Goal: Task Accomplishment & Management: Manage account settings

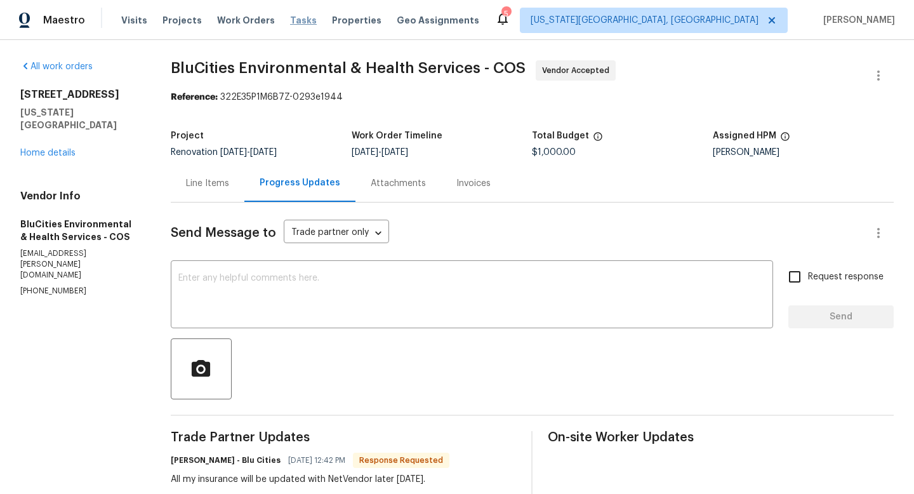
click at [290, 17] on span "Tasks" at bounding box center [303, 20] width 27 height 9
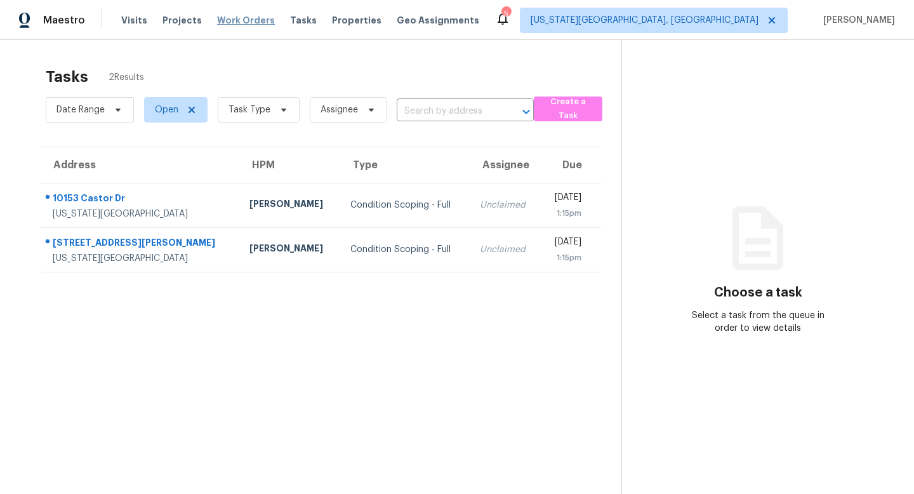
click at [235, 17] on span "Work Orders" at bounding box center [246, 20] width 58 height 13
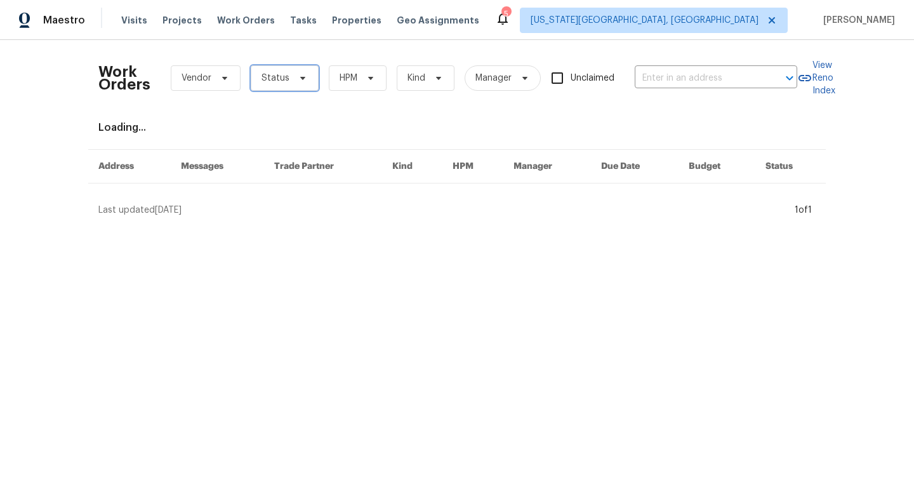
click at [294, 76] on span at bounding box center [301, 78] width 14 height 10
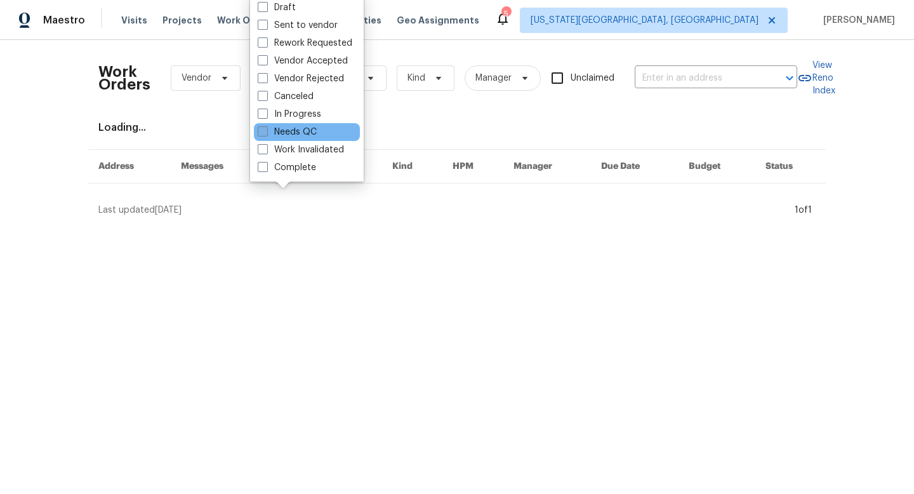
click at [274, 132] on label "Needs QC" at bounding box center [287, 132] width 59 height 13
click at [266, 132] on input "Needs QC" at bounding box center [262, 130] width 8 height 8
checkbox input "true"
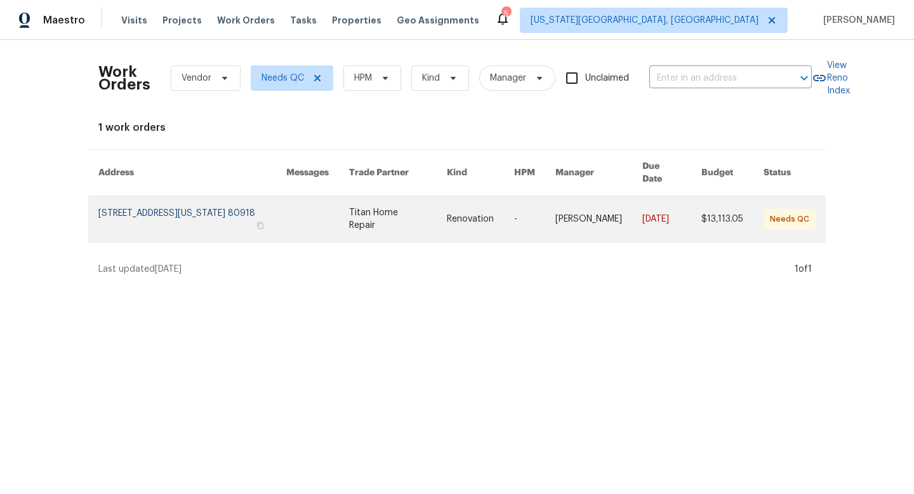
click at [393, 215] on link at bounding box center [398, 219] width 98 height 46
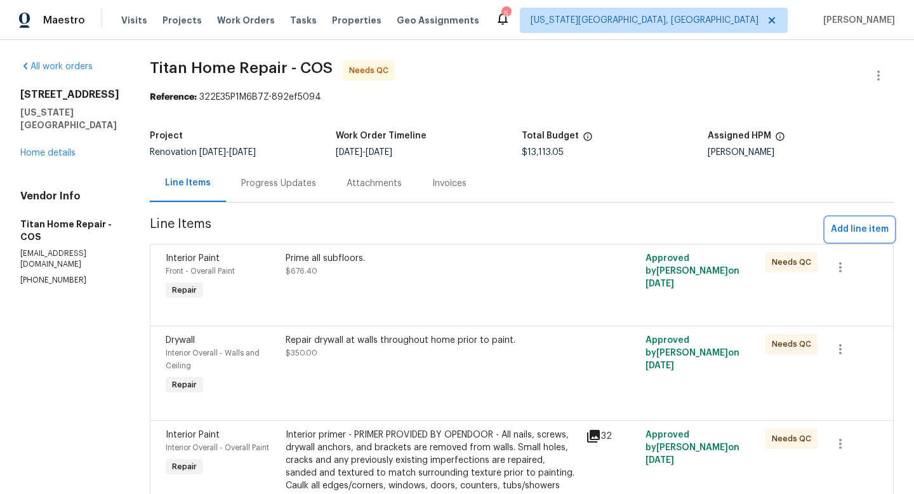
click at [848, 228] on span "Add line item" at bounding box center [860, 230] width 58 height 16
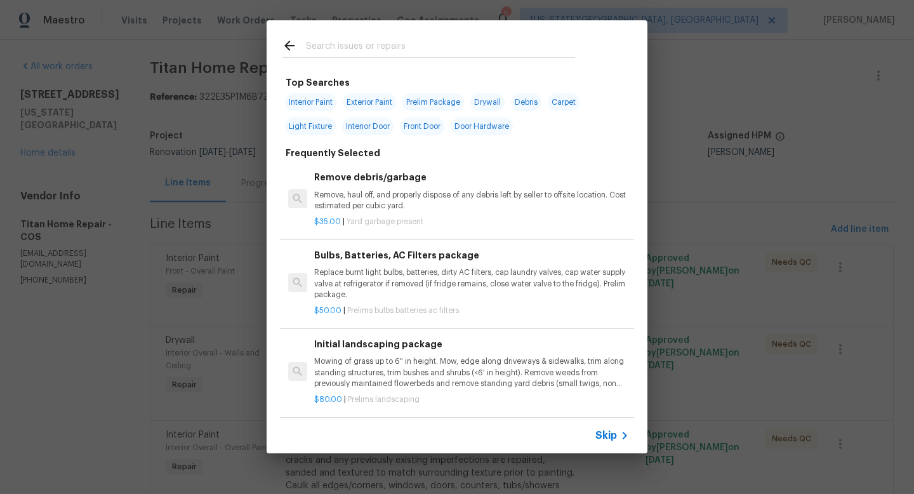
click at [348, 41] on input "text" at bounding box center [440, 47] width 269 height 19
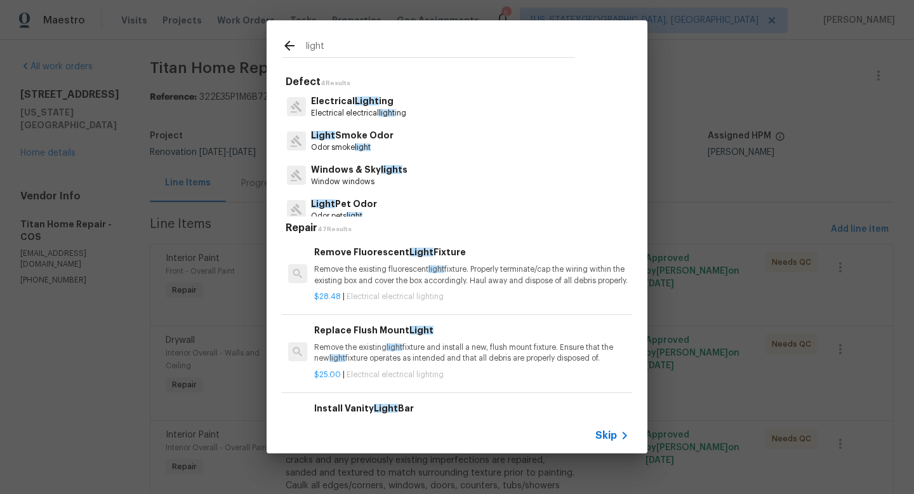
type input "light"
click at [345, 111] on p "Electrical electrical light ing" at bounding box center [358, 113] width 95 height 11
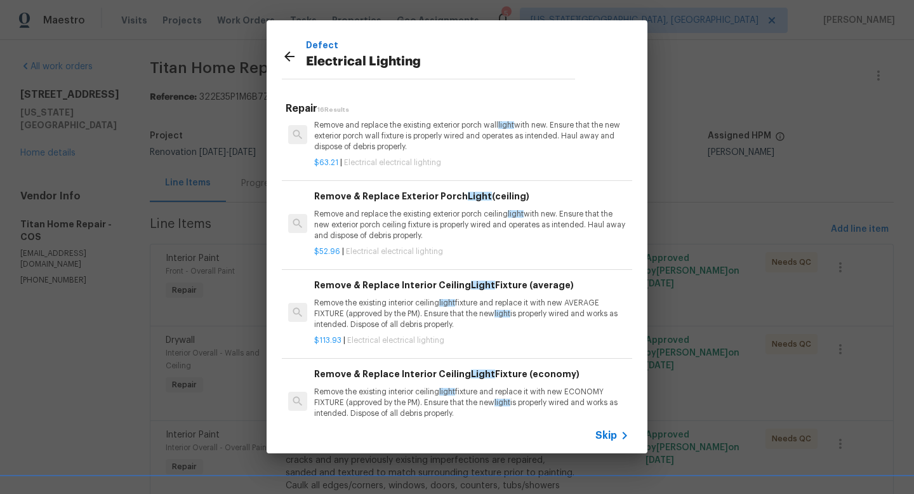
scroll to position [1041, 0]
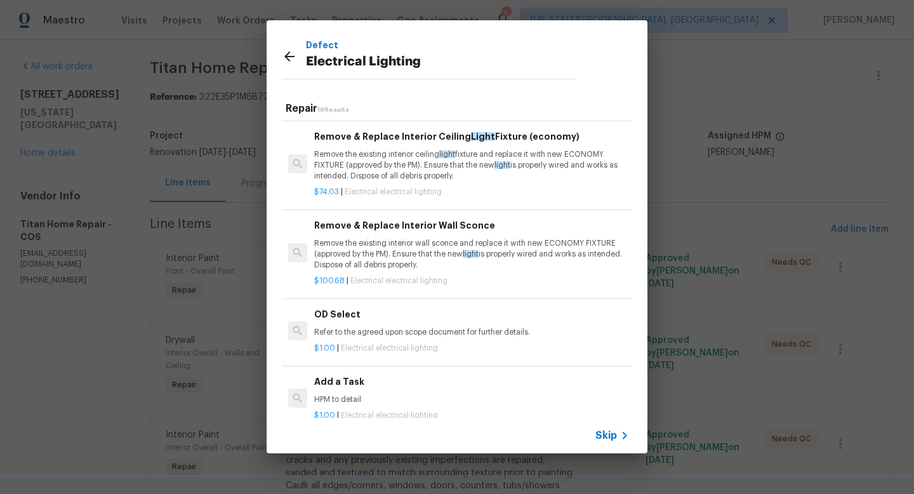
click at [362, 391] on div "Add a Task HPM to detail" at bounding box center [471, 390] width 315 height 30
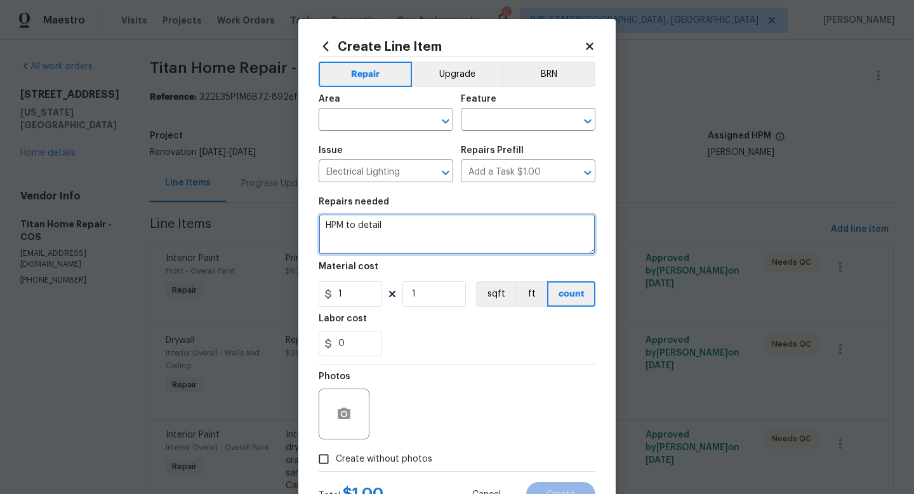
drag, startPoint x: 394, startPoint y: 230, endPoint x: 274, endPoint y: 213, distance: 121.3
click at [274, 213] on div "Create Line Item Repair Upgrade BRN Area ​ Feature ​ Issue Electrical Lighting …" at bounding box center [457, 247] width 914 height 494
click at [361, 229] on textarea "Replace fan at" at bounding box center [457, 234] width 277 height 41
click at [409, 230] on textarea "Replace 2 ceiling fan at" at bounding box center [457, 234] width 277 height 41
click at [438, 230] on textarea "Replace 2 ceiling fans at" at bounding box center [457, 234] width 277 height 41
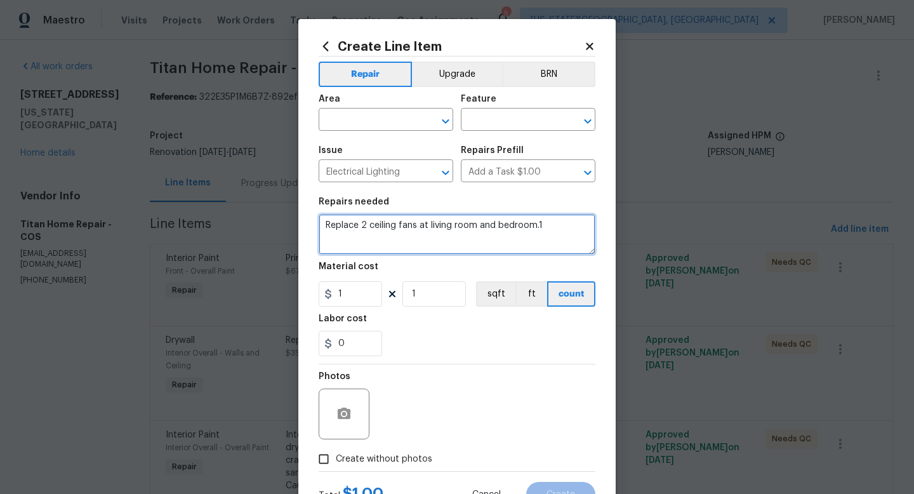
type textarea "Replace 2 ceiling fans at living room and bedroom.1"
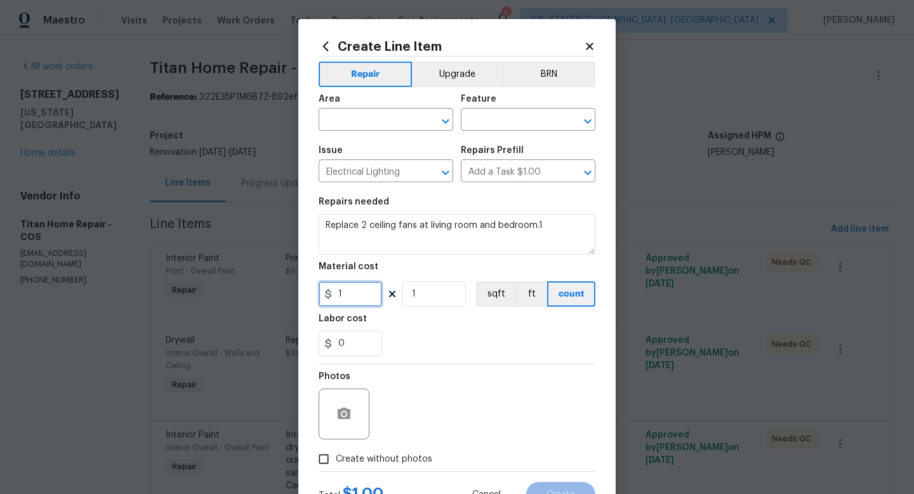
click at [361, 294] on input "1" at bounding box center [350, 293] width 63 height 25
type input "45"
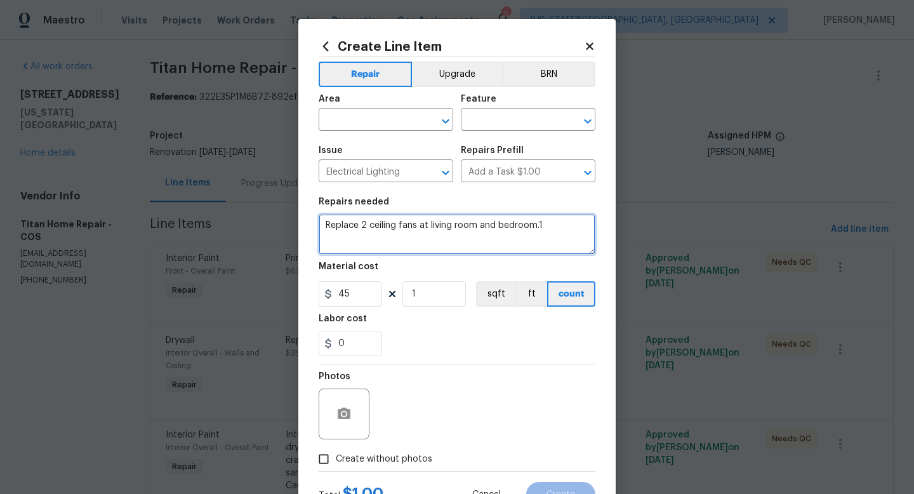
click at [575, 227] on textarea "Replace 2 ceiling fans at living room and bedroom.1" at bounding box center [457, 234] width 277 height 41
type textarea "Replace 2 ceiling fans at living room and bedroom.1 with brush. nickel flush mo…"
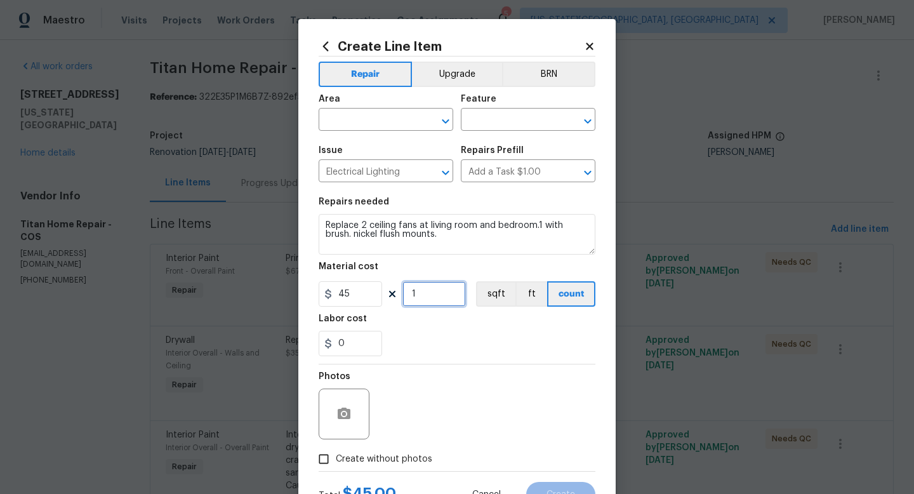
click at [449, 293] on input "1" at bounding box center [434, 293] width 63 height 25
type input "2"
click at [362, 462] on span "Create without photos" at bounding box center [384, 459] width 96 height 13
click at [336, 462] on input "Create without photos" at bounding box center [324, 459] width 24 height 24
checkbox input "true"
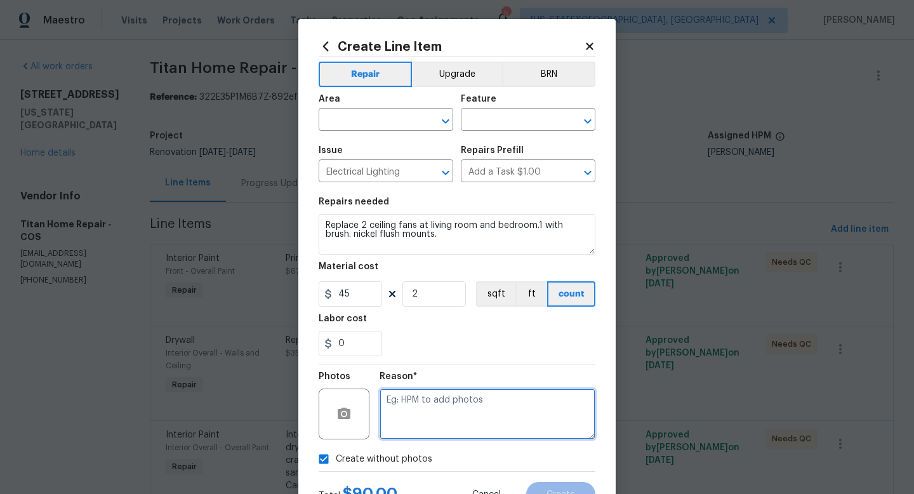
click at [419, 409] on textarea at bounding box center [488, 414] width 216 height 51
type textarea "na"
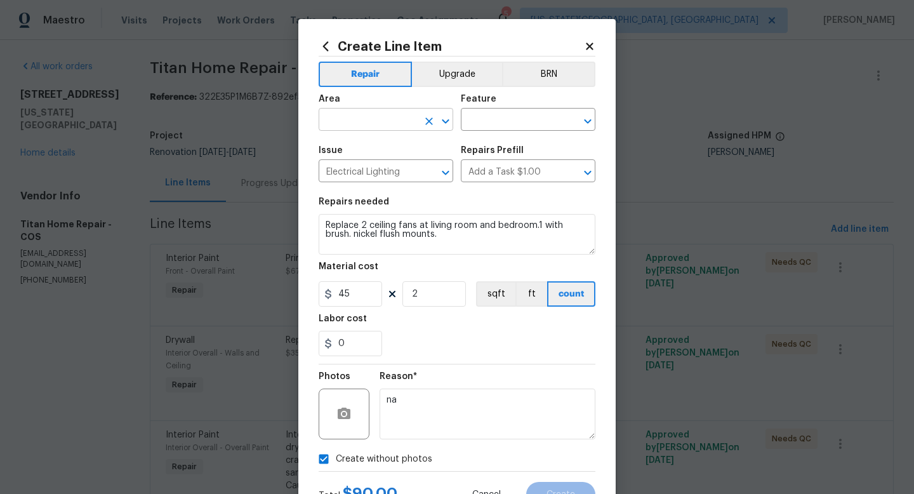
click at [363, 112] on input "text" at bounding box center [368, 121] width 99 height 20
click at [345, 171] on li "Interior Overall" at bounding box center [386, 170] width 135 height 21
type input "Interior Overall"
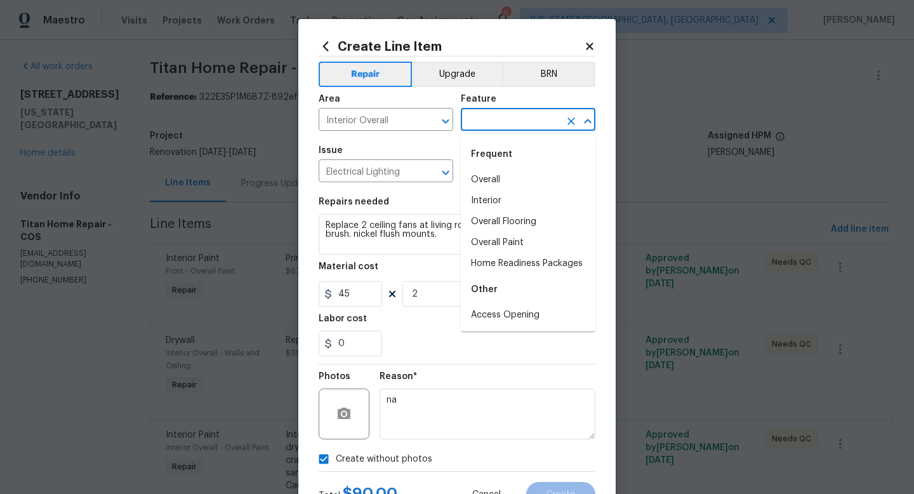
click at [488, 125] on input "text" at bounding box center [510, 121] width 99 height 20
click at [490, 204] on li "Interior" at bounding box center [528, 200] width 135 height 21
type input "Interior"
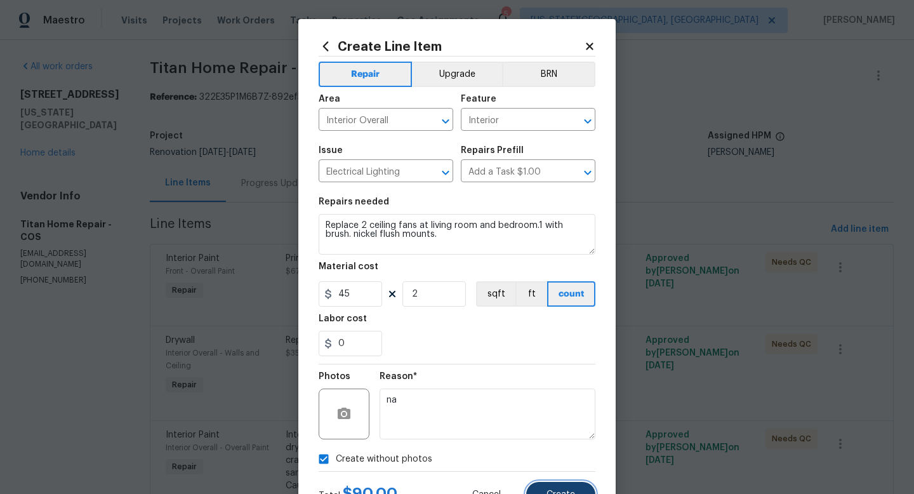
click at [555, 493] on span "Create" at bounding box center [561, 495] width 29 height 10
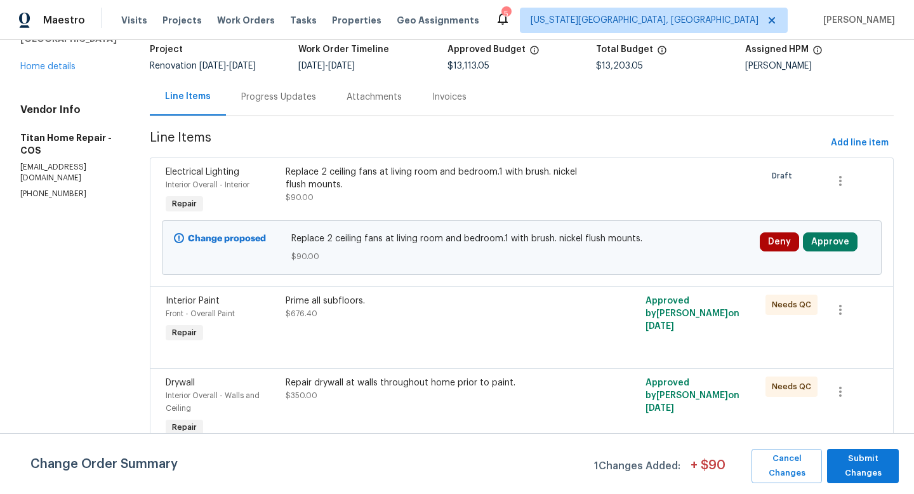
scroll to position [96, 0]
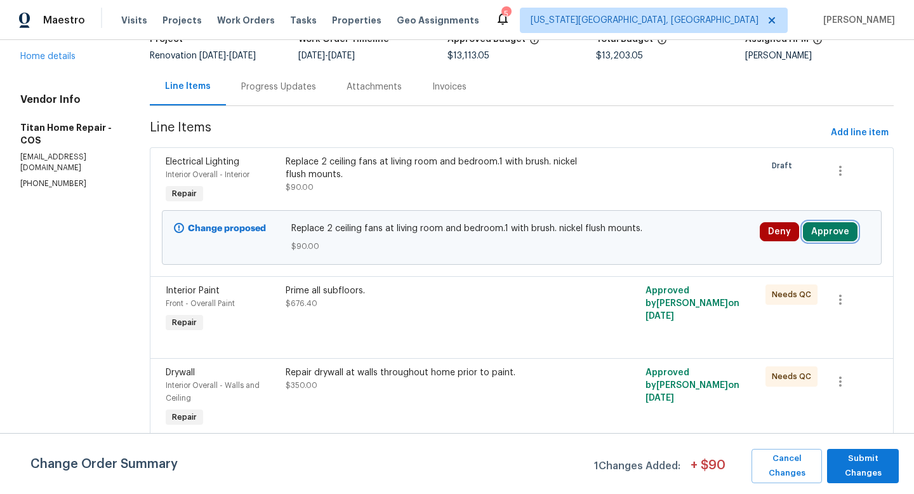
click at [825, 230] on button "Approve" at bounding box center [830, 231] width 55 height 19
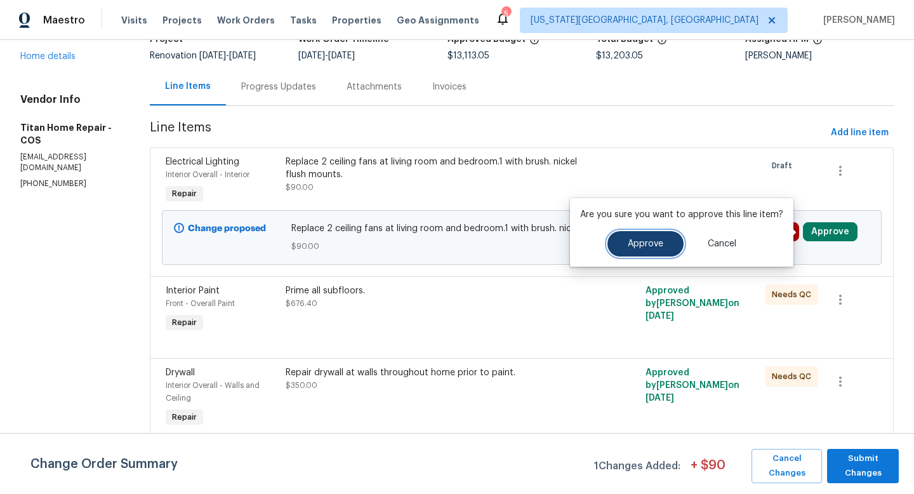
click at [634, 245] on span "Approve" at bounding box center [646, 244] width 36 height 10
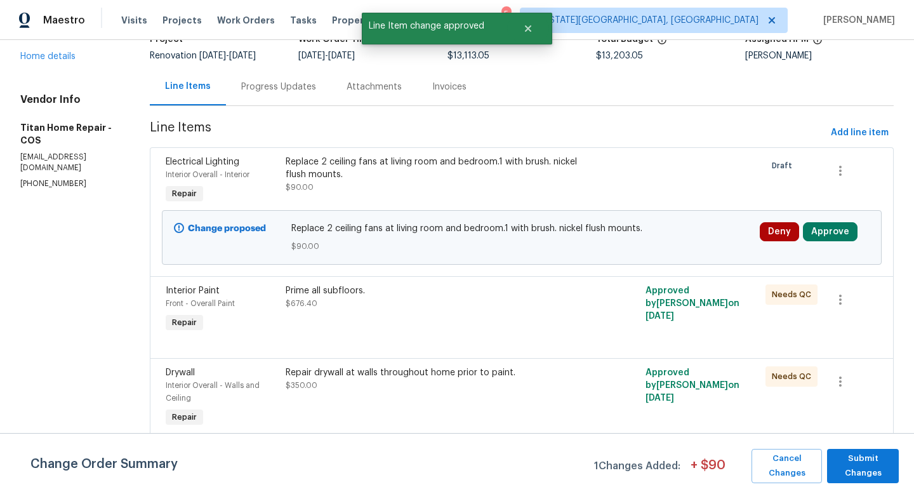
scroll to position [0, 0]
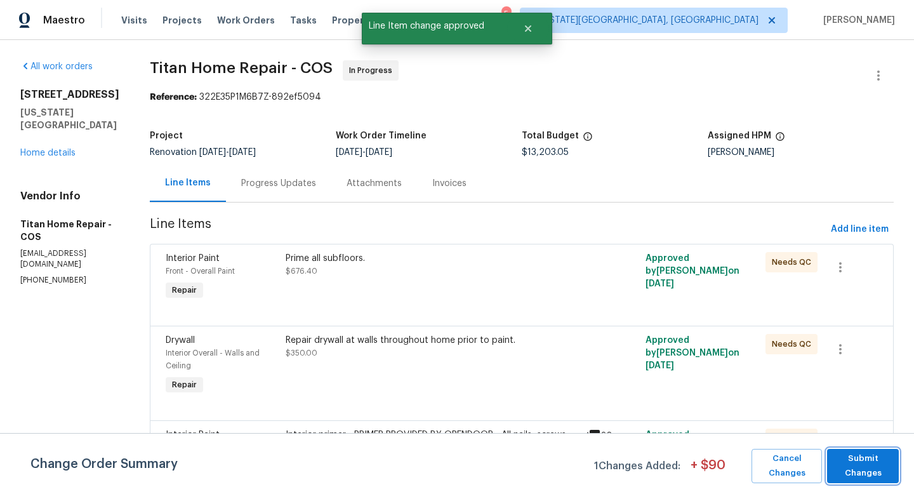
click at [859, 474] on span "Submit Changes" at bounding box center [863, 465] width 59 height 29
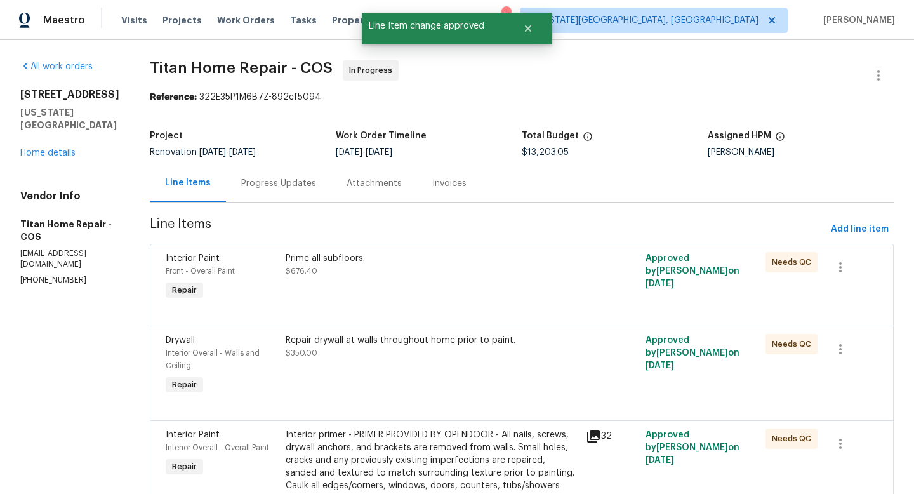
click at [363, 262] on div "Prime all subfloors." at bounding box center [432, 258] width 293 height 13
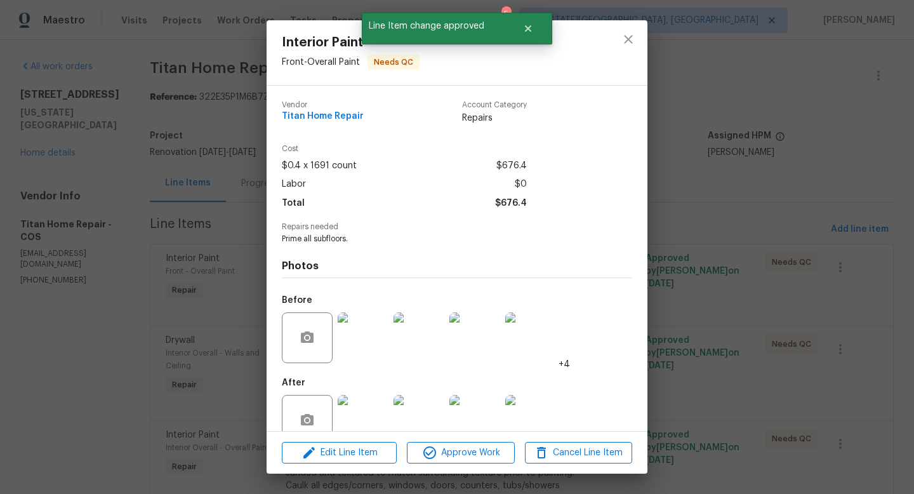
scroll to position [27, 0]
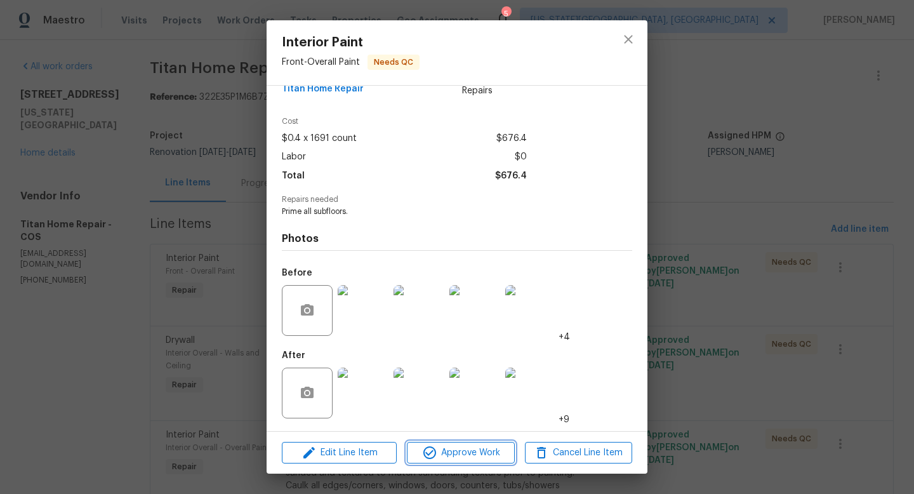
click at [437, 460] on span "Approve Work" at bounding box center [461, 453] width 100 height 16
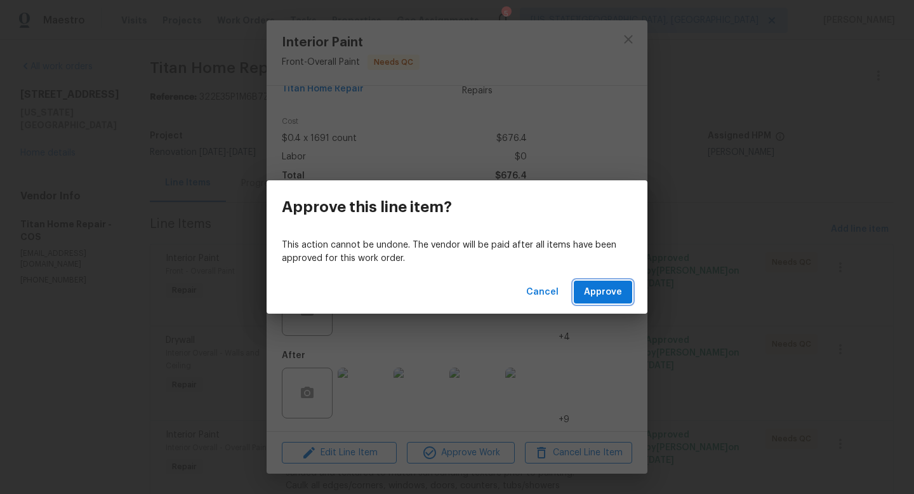
click at [605, 289] on span "Approve" at bounding box center [603, 292] width 38 height 16
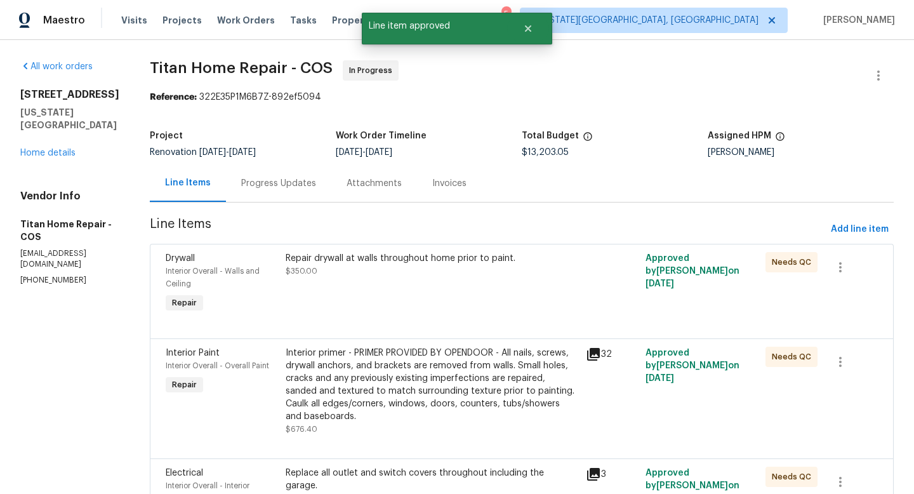
click at [380, 269] on div "Repair drywall at walls throughout home prior to paint. $350.00" at bounding box center [432, 264] width 293 height 25
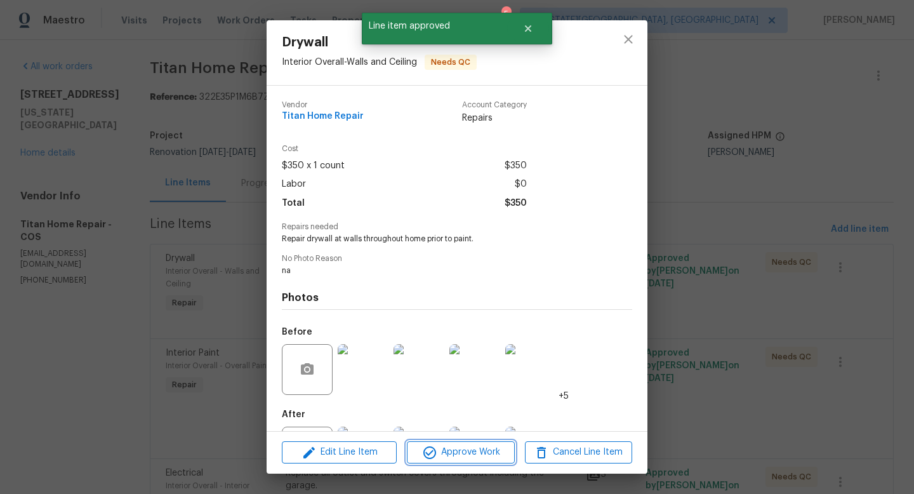
click at [451, 461] on button "Approve Work" at bounding box center [460, 452] width 107 height 22
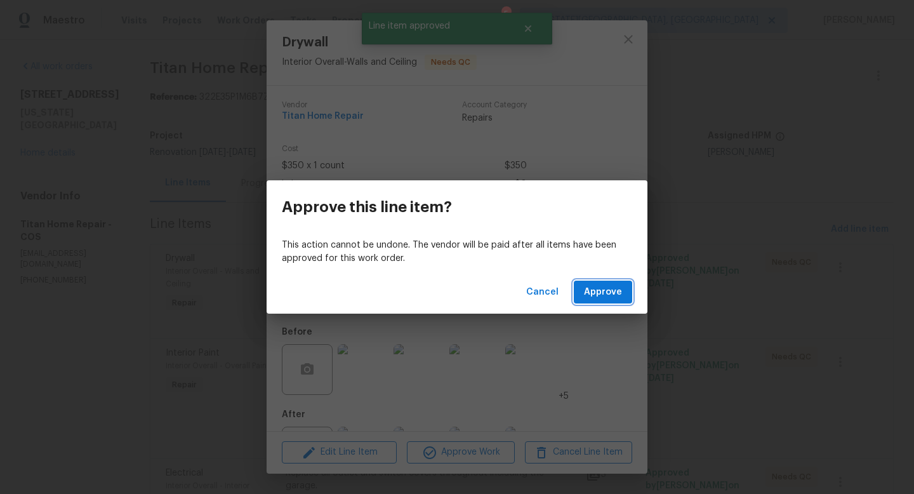
click at [597, 302] on button "Approve" at bounding box center [603, 292] width 58 height 23
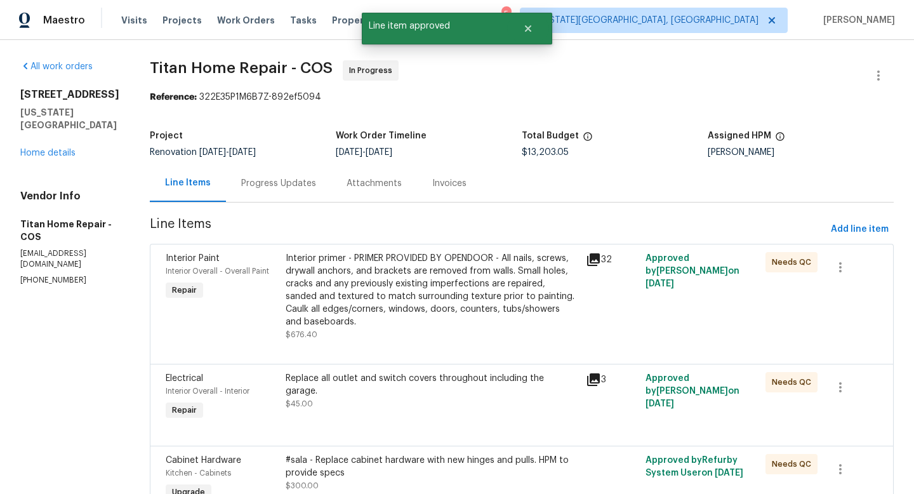
click at [381, 269] on div "Interior primer - PRIMER PROVIDED BY OPENDOOR - All nails, screws, drywall anch…" at bounding box center [432, 290] width 293 height 76
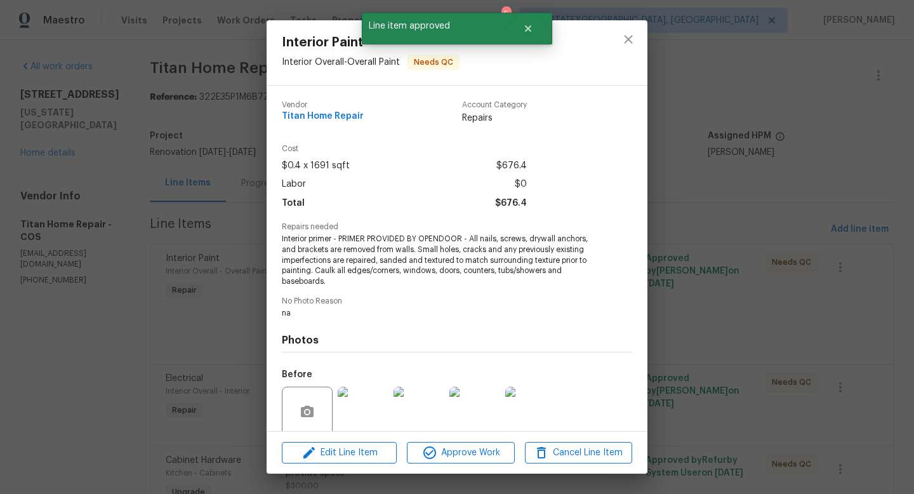
click at [449, 470] on div "Edit Line Item Approve Work Cancel Line Item" at bounding box center [457, 453] width 381 height 43
click at [449, 455] on span "Approve Work" at bounding box center [461, 453] width 100 height 16
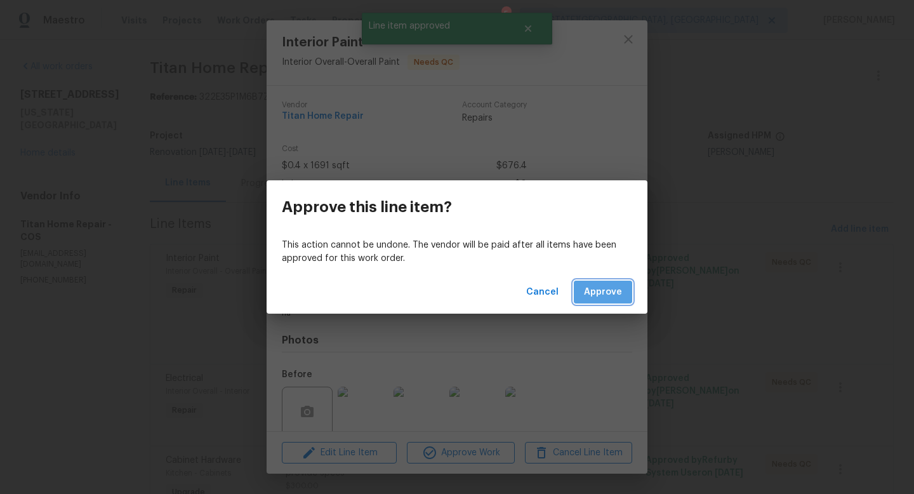
click at [627, 284] on button "Approve" at bounding box center [603, 292] width 58 height 23
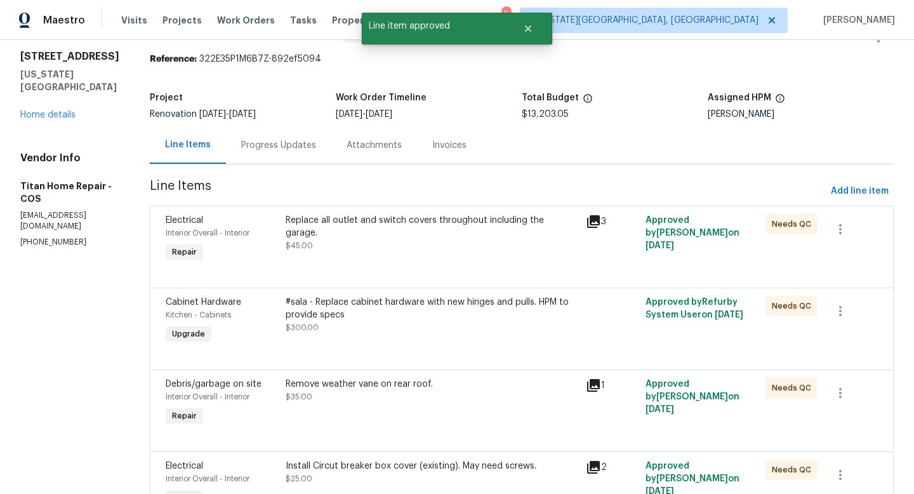
scroll to position [41, 0]
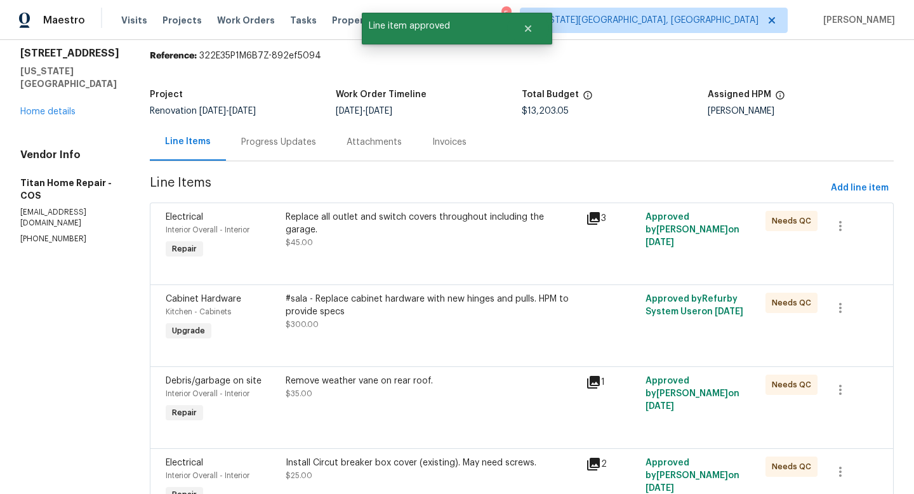
click at [384, 220] on div "Replace all outlet and switch covers throughout including the garage." at bounding box center [432, 223] width 293 height 25
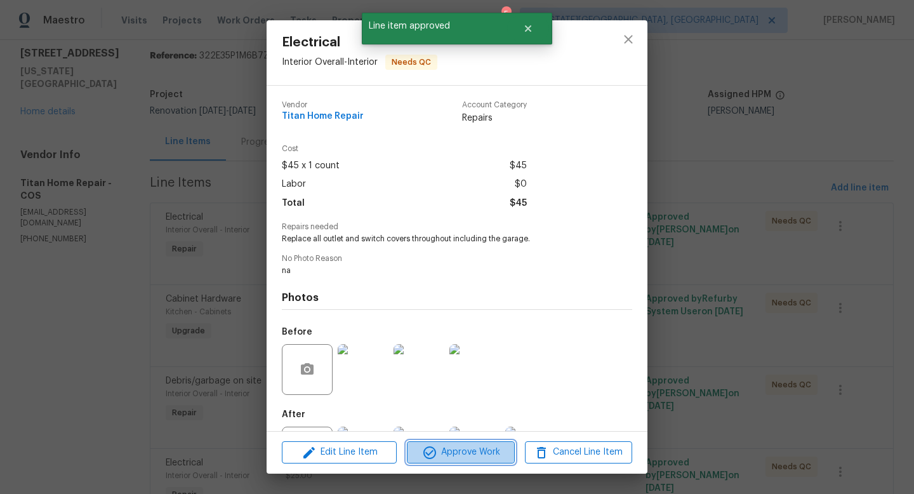
click at [430, 458] on icon "button" at bounding box center [429, 452] width 13 height 13
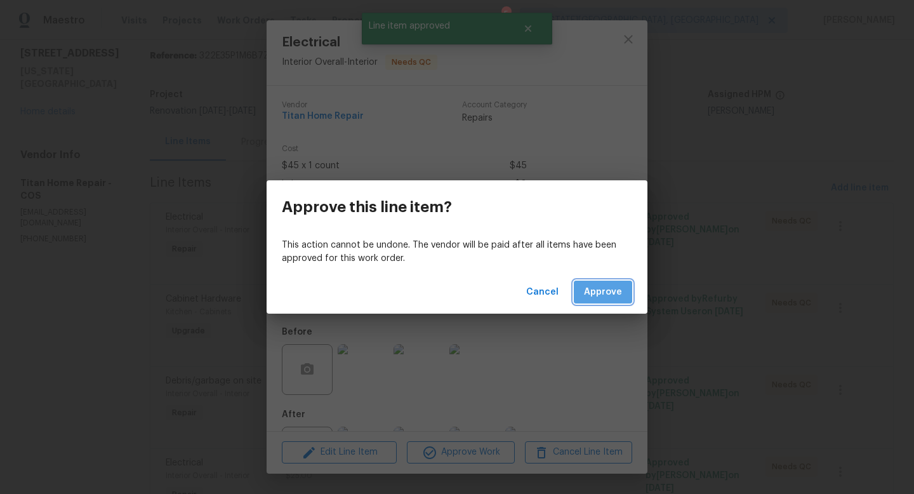
click at [601, 286] on span "Approve" at bounding box center [603, 292] width 38 height 16
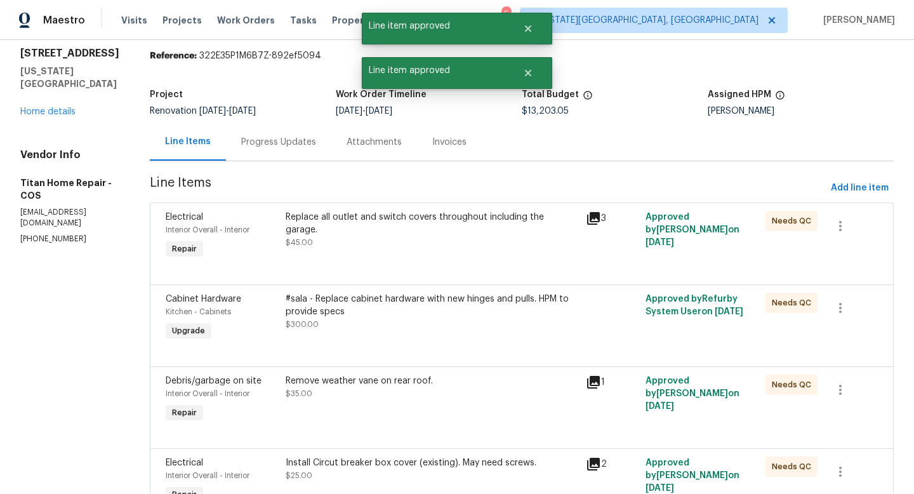
scroll to position [0, 0]
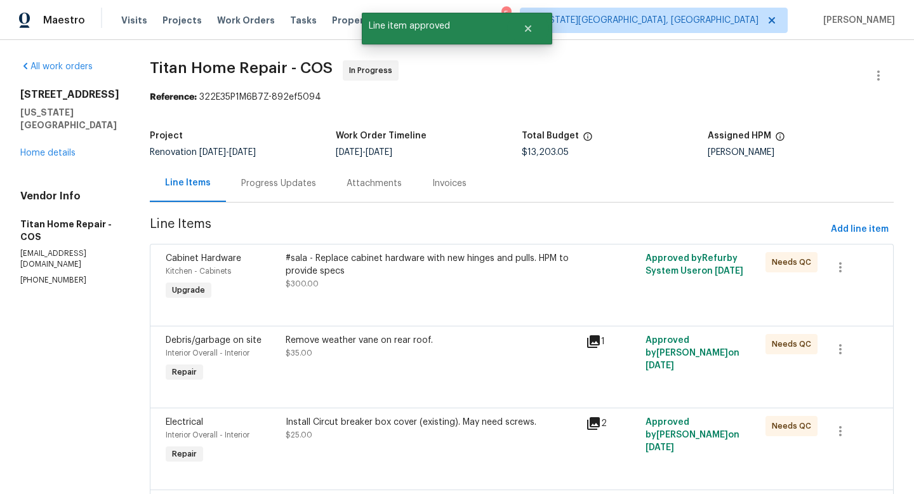
click at [422, 271] on div "#sala - Replace cabinet hardware with new hinges and pulls. HPM to provide specs" at bounding box center [432, 264] width 293 height 25
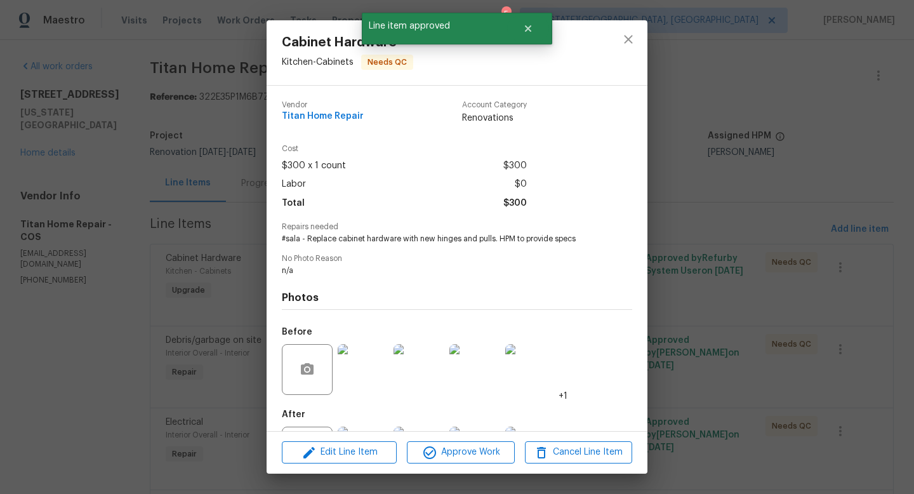
scroll to position [59, 0]
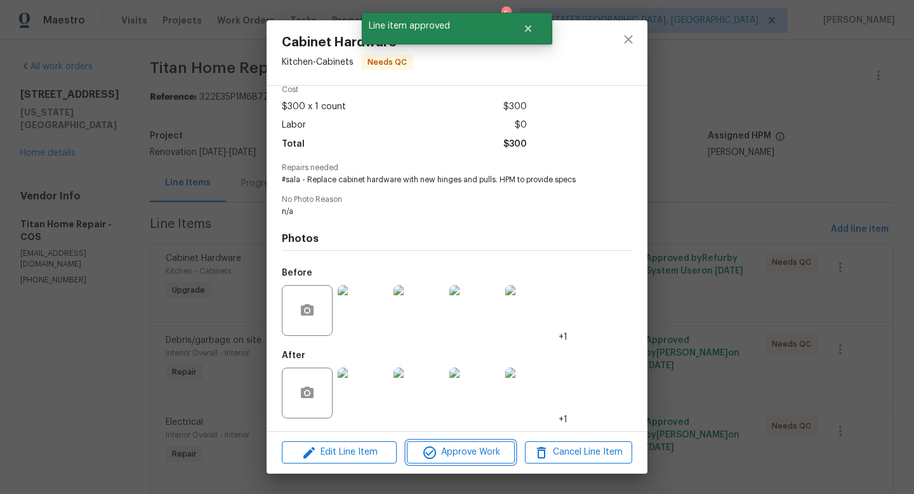
click at [441, 452] on span "Approve Work" at bounding box center [461, 452] width 100 height 16
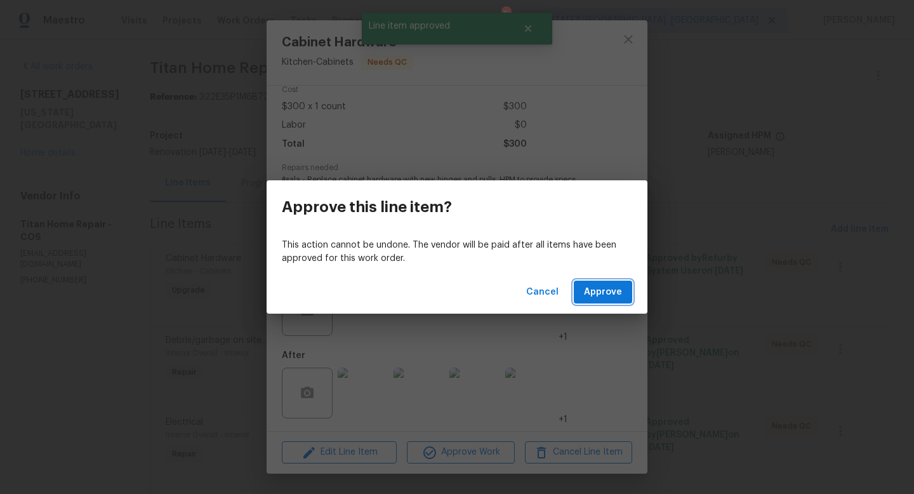
click at [586, 296] on span "Approve" at bounding box center [603, 292] width 38 height 16
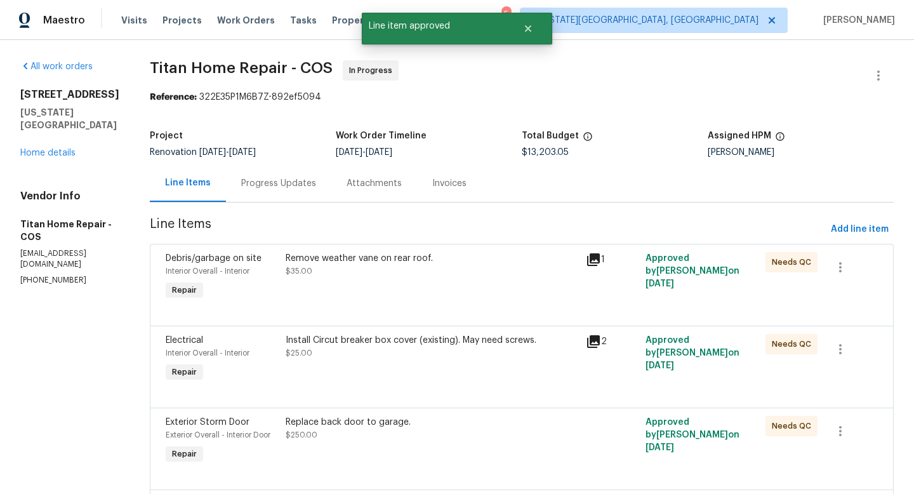
click at [363, 277] on div "Remove weather vane on rear roof. $35.00" at bounding box center [432, 264] width 293 height 25
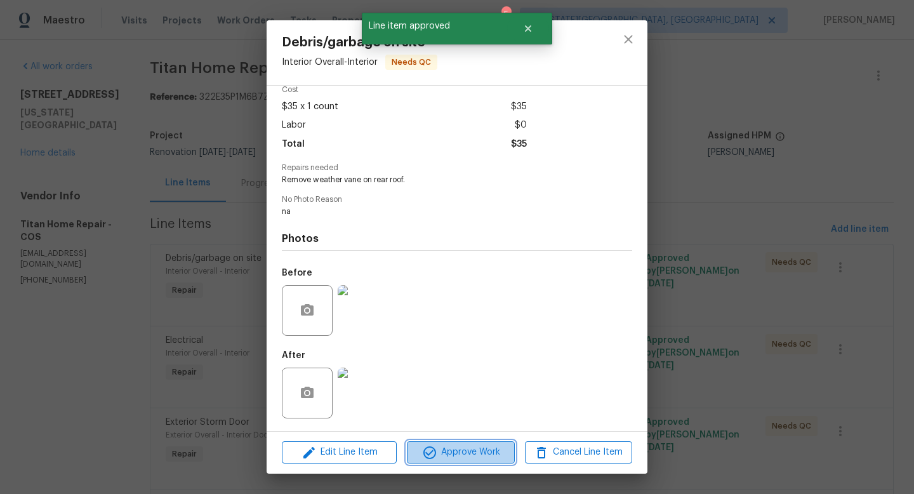
click at [450, 458] on span "Approve Work" at bounding box center [461, 452] width 100 height 16
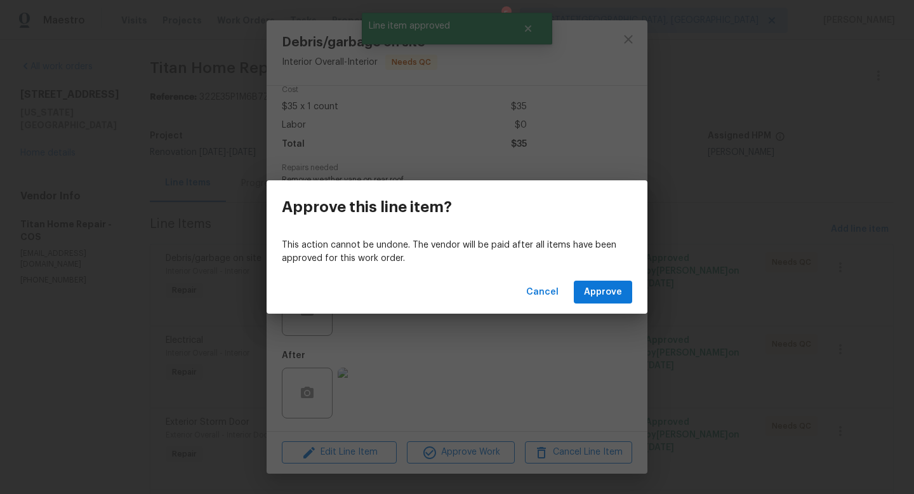
click at [617, 280] on div "Cancel Approve" at bounding box center [457, 292] width 381 height 44
click at [607, 290] on span "Approve" at bounding box center [603, 292] width 38 height 16
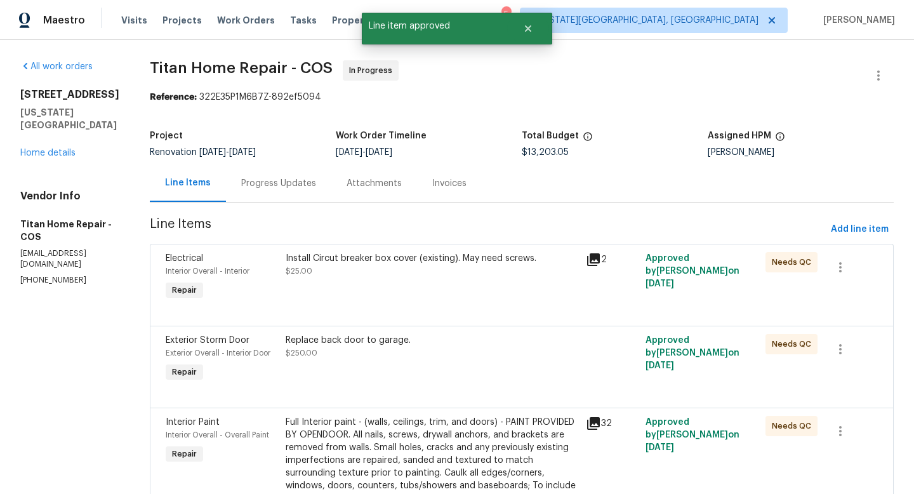
click at [409, 270] on div "Install Circut breaker box cover (existing). May need screws. $25.00" at bounding box center [432, 264] width 293 height 25
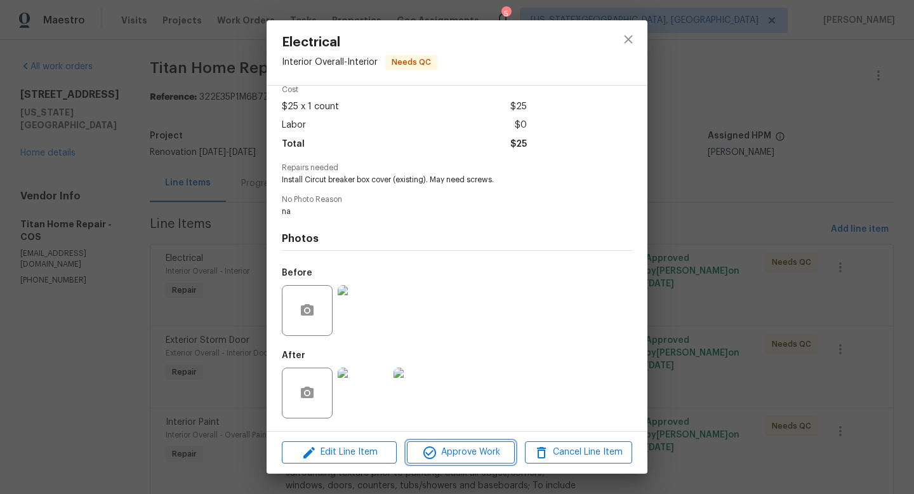
click at [445, 462] on button "Approve Work" at bounding box center [460, 452] width 107 height 22
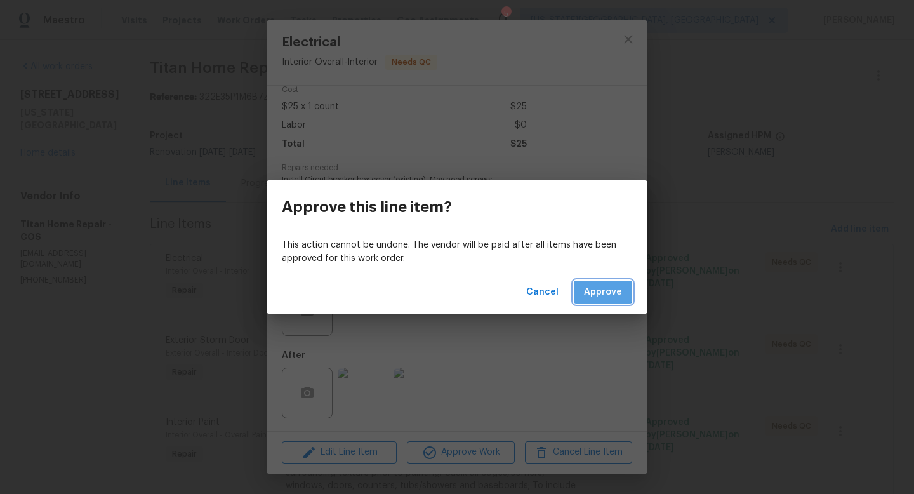
click at [594, 291] on span "Approve" at bounding box center [603, 292] width 38 height 16
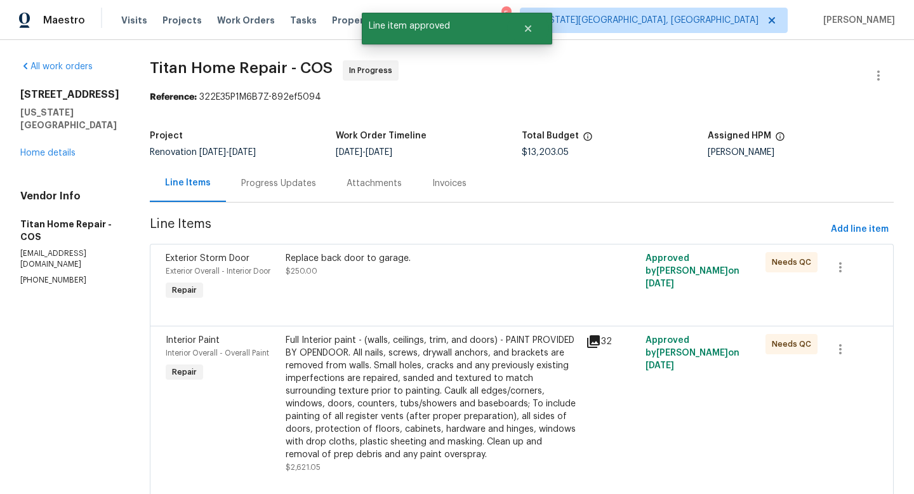
click at [380, 262] on div "Replace back door to garage." at bounding box center [432, 258] width 293 height 13
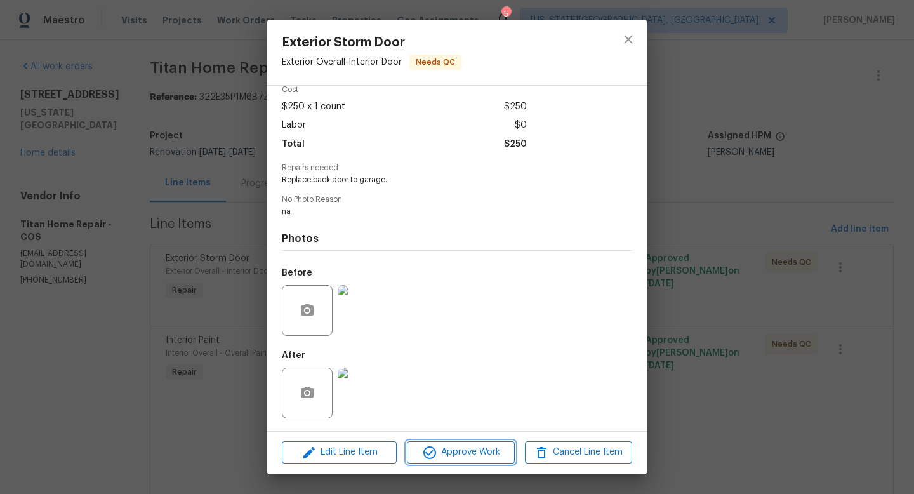
click at [456, 448] on span "Approve Work" at bounding box center [461, 452] width 100 height 16
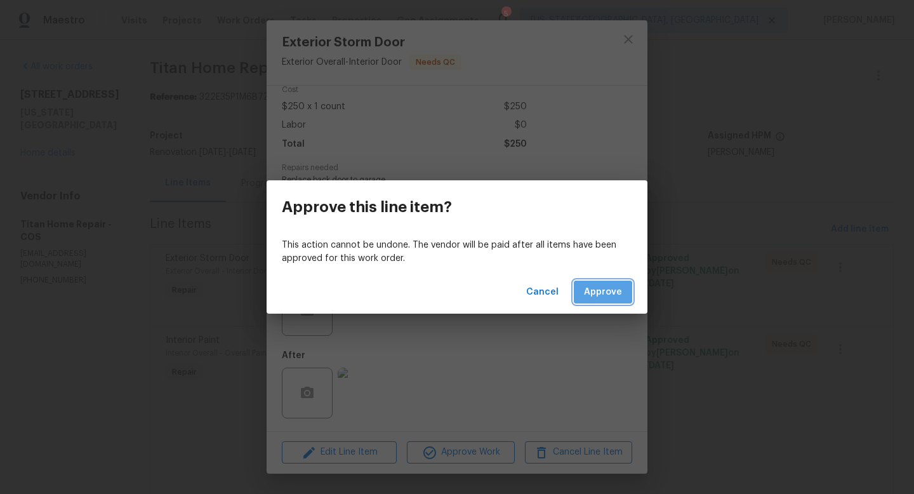
click at [593, 288] on span "Approve" at bounding box center [603, 292] width 38 height 16
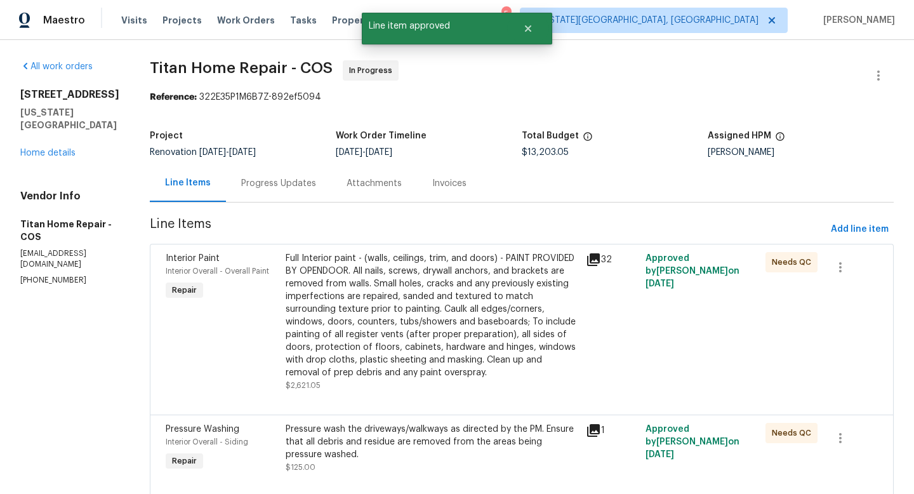
click at [423, 300] on div "Full Interior paint - (walls, ceilings, trim, and doors) - PAINT PROVIDED BY OP…" at bounding box center [432, 315] width 293 height 127
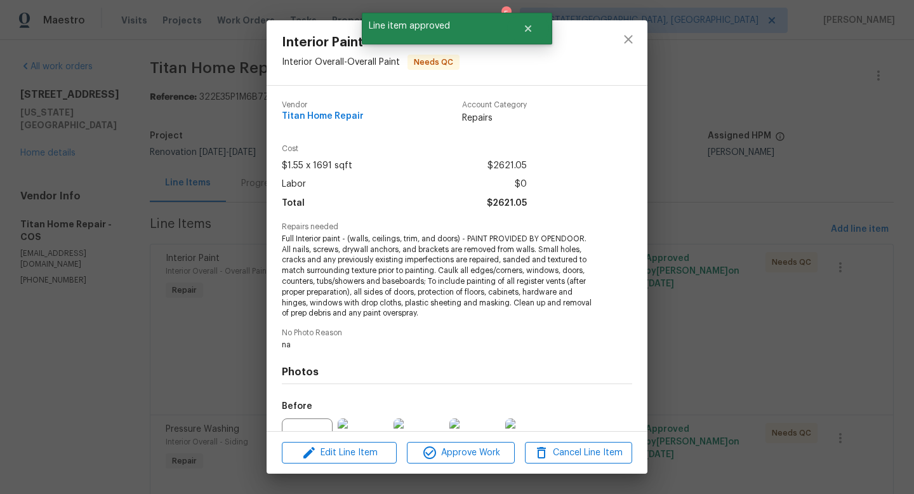
scroll to position [133, 0]
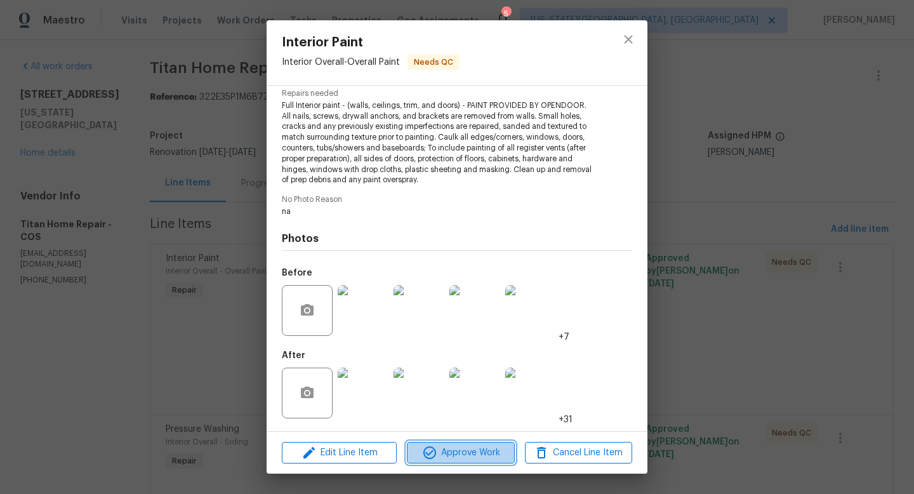
click at [450, 455] on span "Approve Work" at bounding box center [461, 453] width 100 height 16
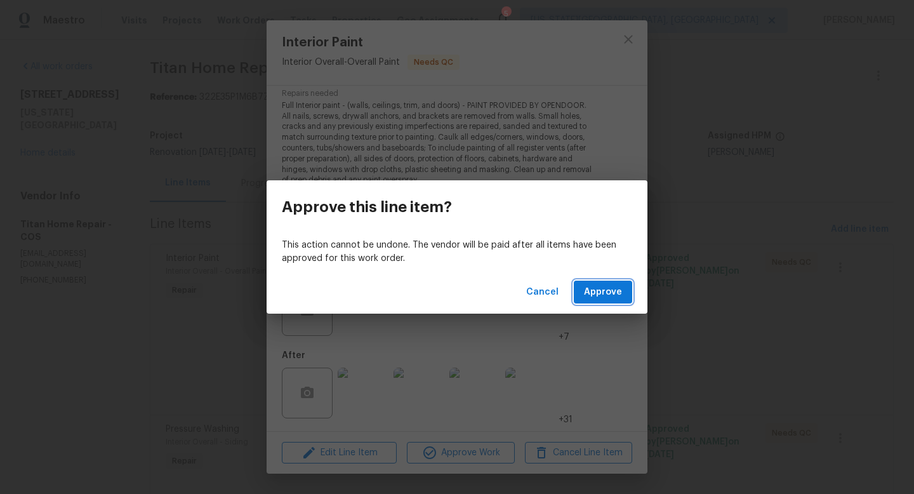
click at [608, 297] on span "Approve" at bounding box center [603, 292] width 38 height 16
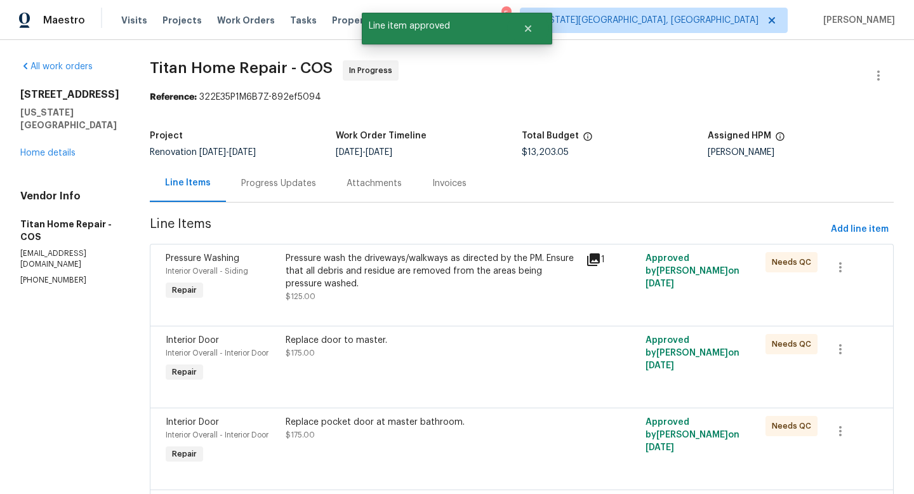
click at [416, 279] on div "Pressure wash the driveways/walkways as directed by the PM. Ensure that all deb…" at bounding box center [432, 271] width 293 height 38
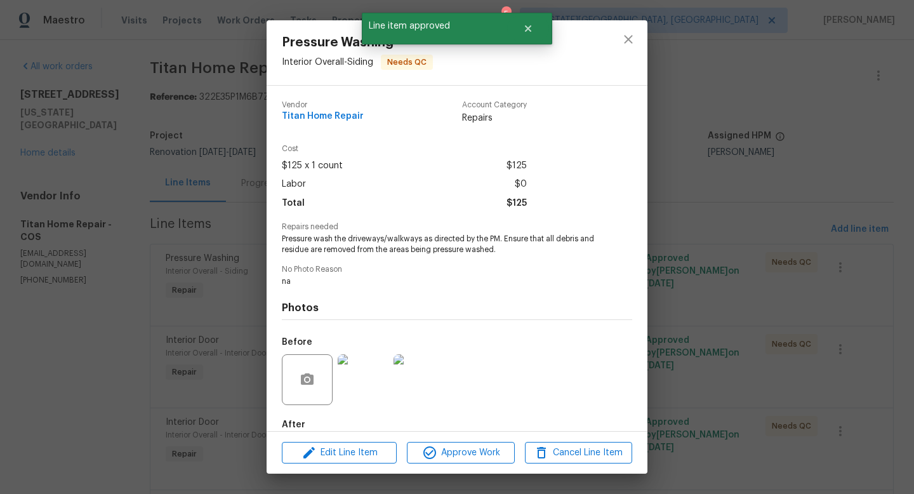
scroll to position [69, 0]
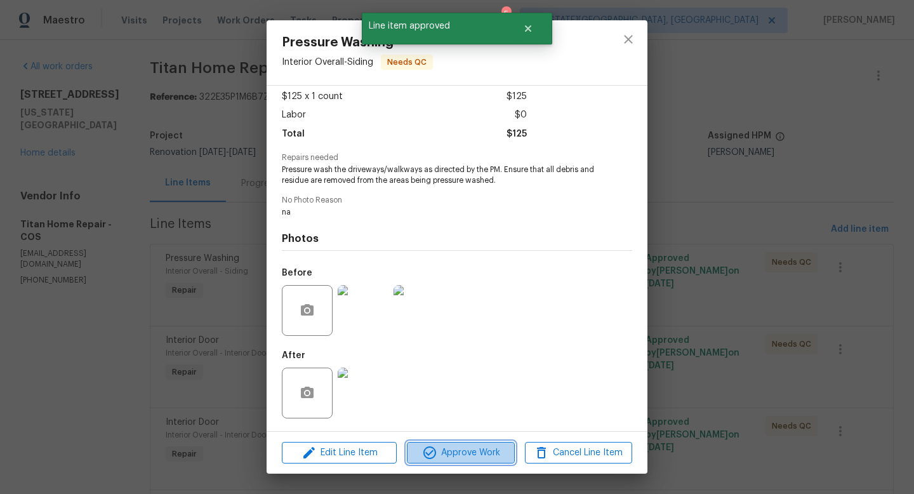
click at [443, 456] on span "Approve Work" at bounding box center [461, 453] width 100 height 16
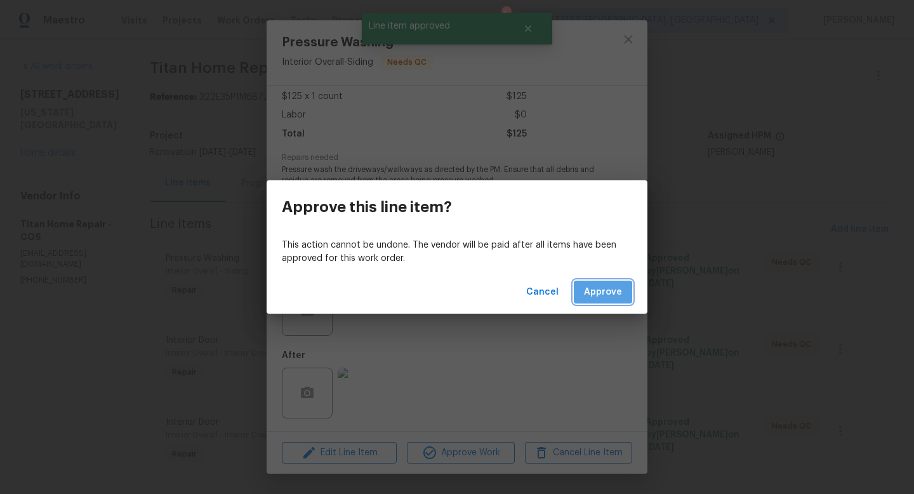
click at [599, 296] on span "Approve" at bounding box center [603, 292] width 38 height 16
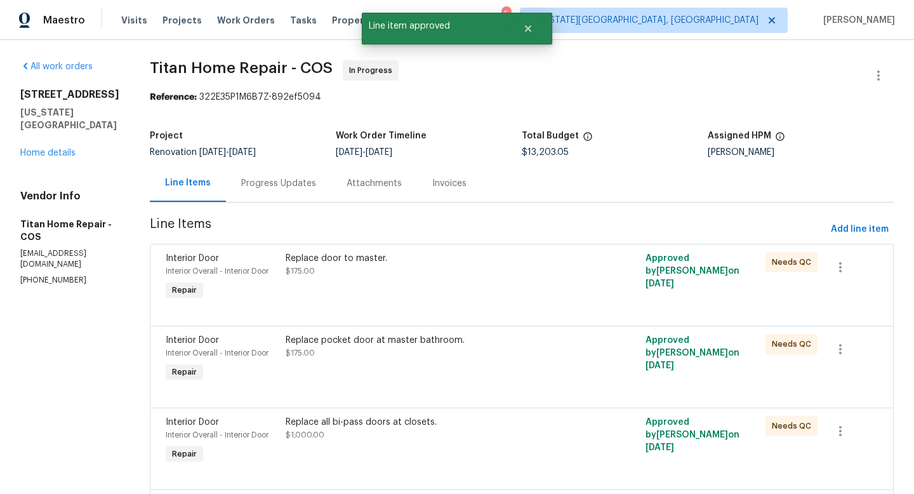
click at [364, 269] on div "Replace door to master. $175.00" at bounding box center [432, 264] width 293 height 25
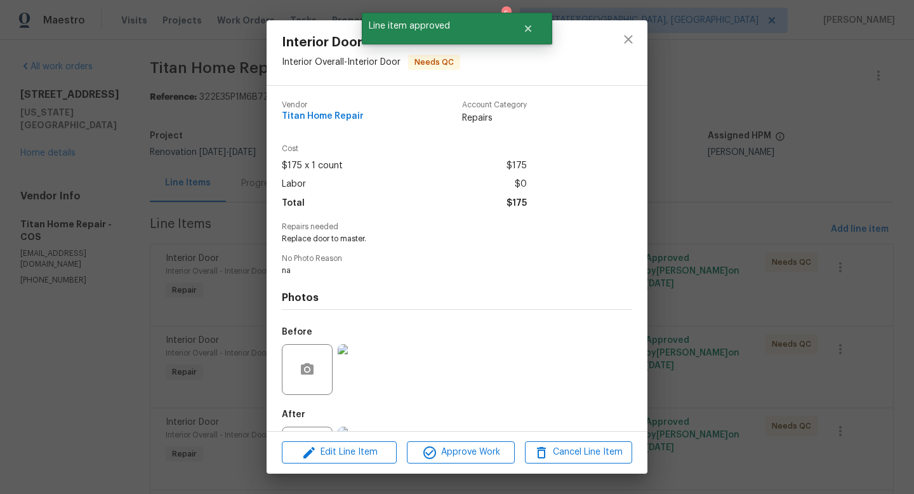
scroll to position [59, 0]
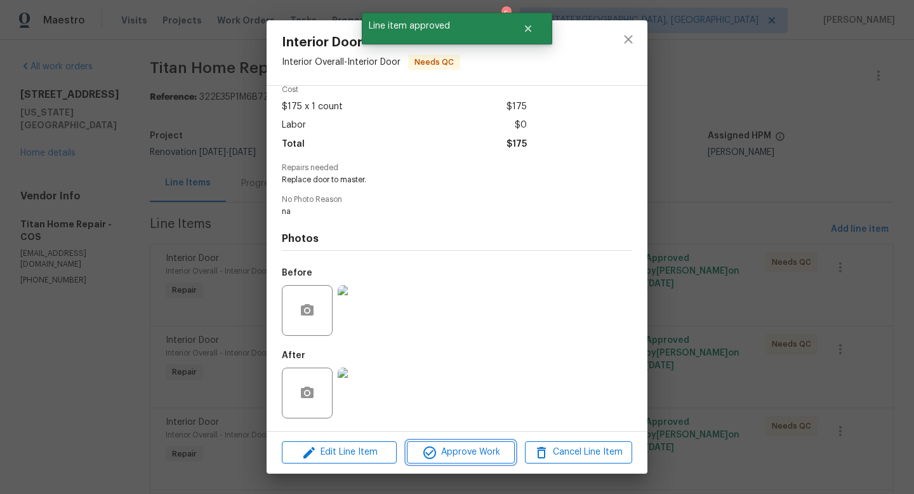
click at [479, 450] on span "Approve Work" at bounding box center [461, 452] width 100 height 16
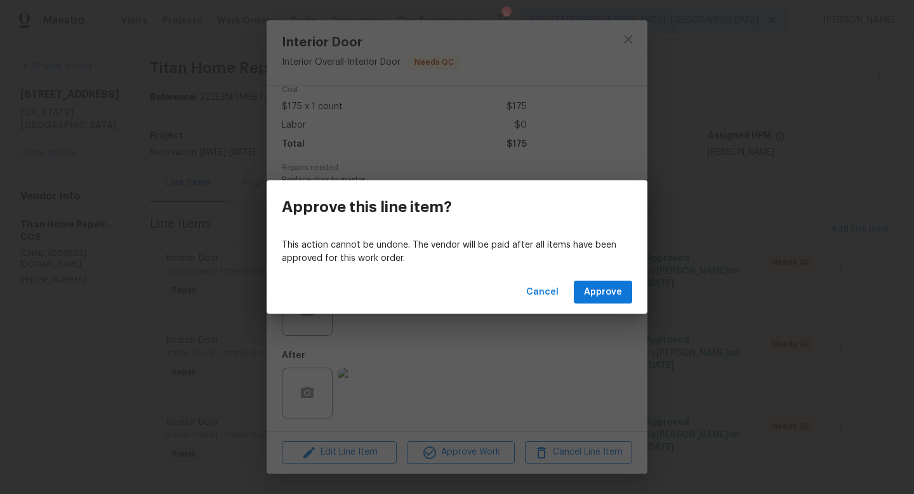
click at [583, 305] on div "Cancel Approve" at bounding box center [457, 292] width 381 height 44
click at [587, 292] on span "Approve" at bounding box center [603, 292] width 38 height 16
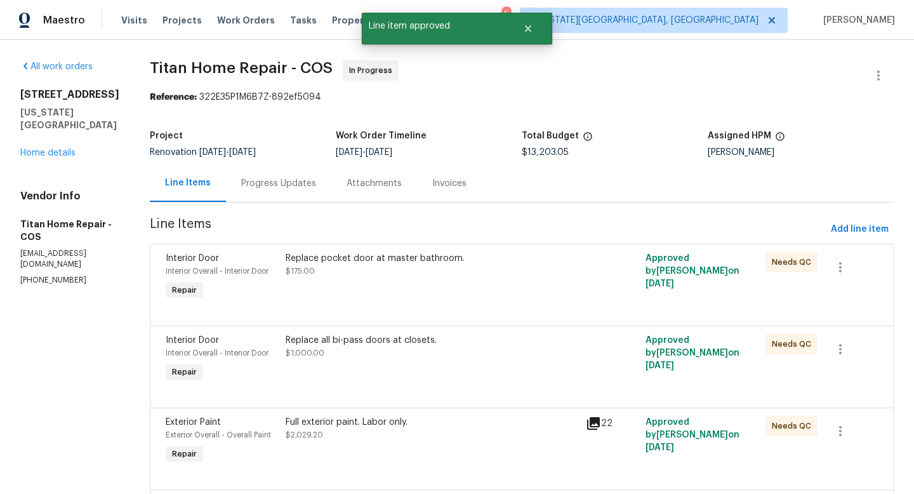
click at [348, 276] on div "Replace pocket door at master bathroom. $175.00" at bounding box center [432, 264] width 293 height 25
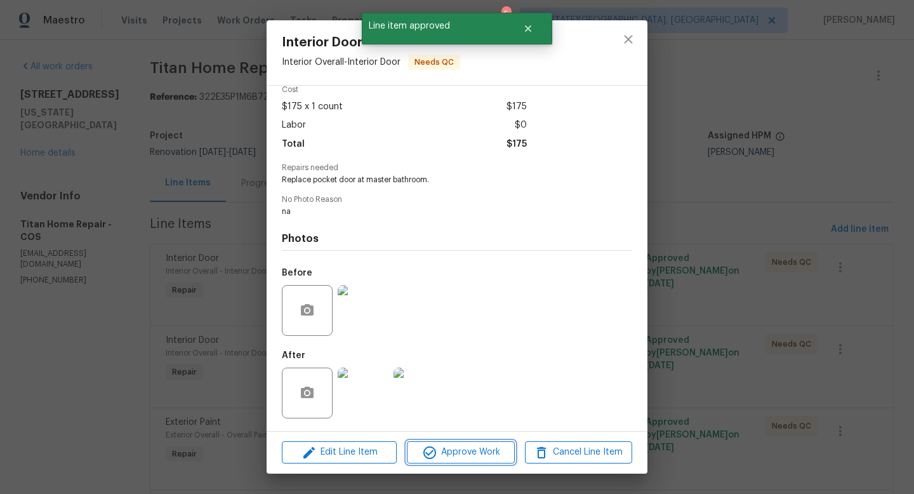
click at [440, 449] on span "Approve Work" at bounding box center [461, 452] width 100 height 16
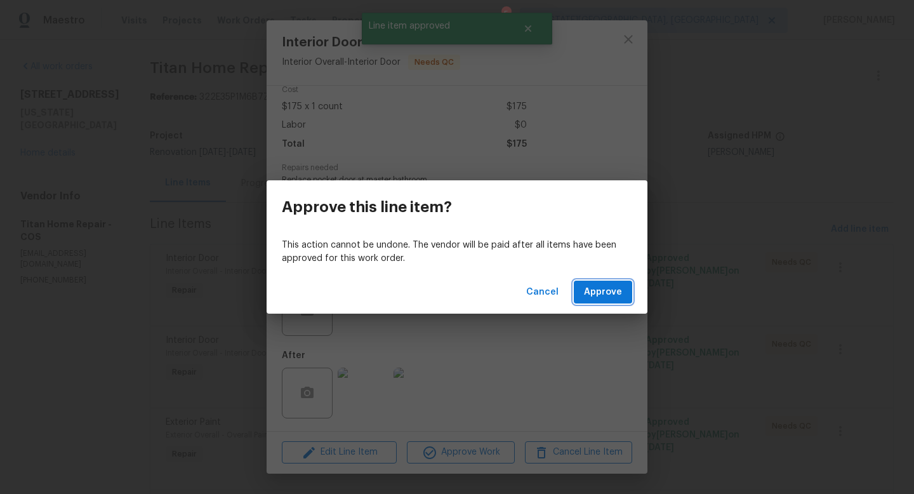
click at [603, 288] on span "Approve" at bounding box center [603, 292] width 38 height 16
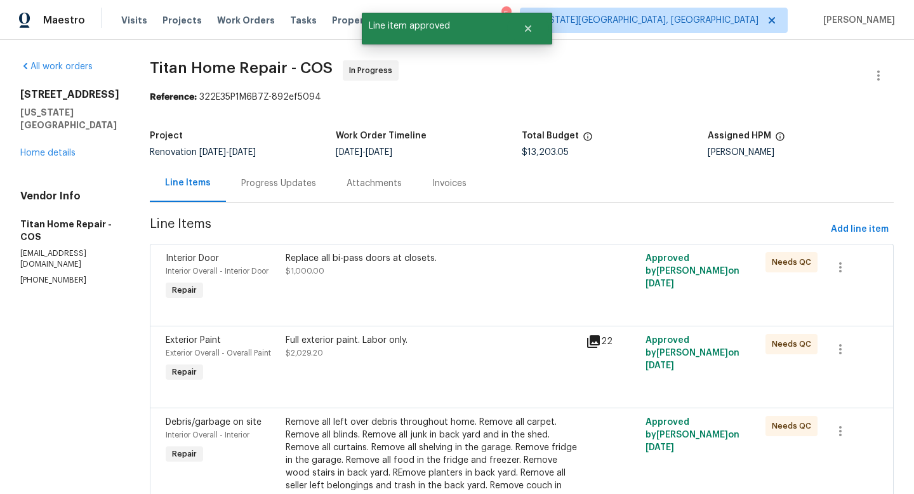
click at [377, 274] on div "Replace all bi-pass doors at closets. $1,000.00" at bounding box center [432, 264] width 293 height 25
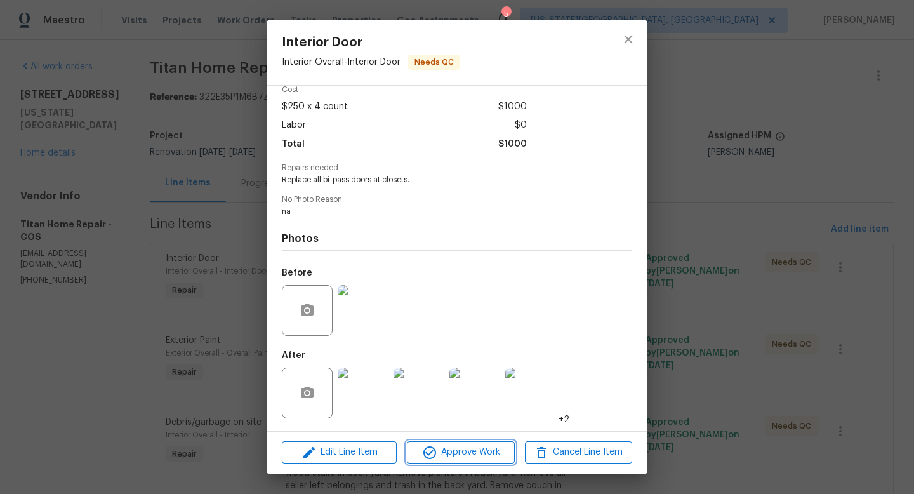
click at [444, 458] on span "Approve Work" at bounding box center [461, 452] width 100 height 16
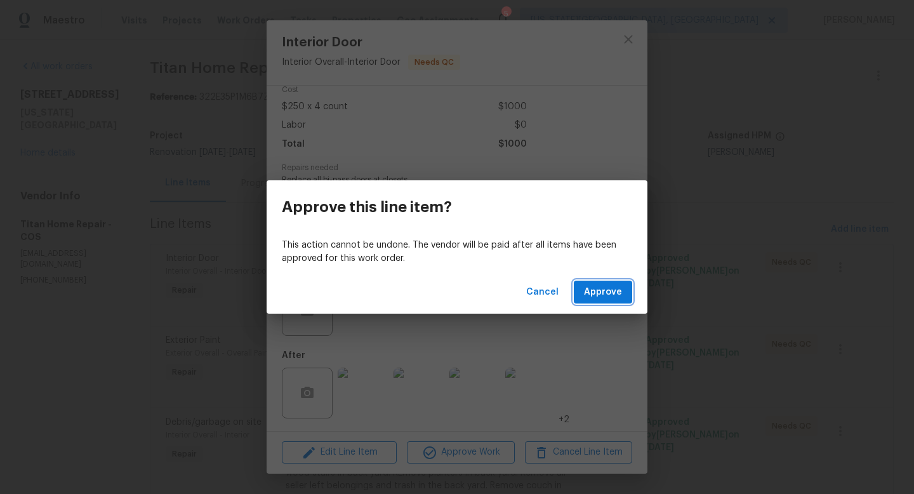
click at [609, 294] on span "Approve" at bounding box center [603, 292] width 38 height 16
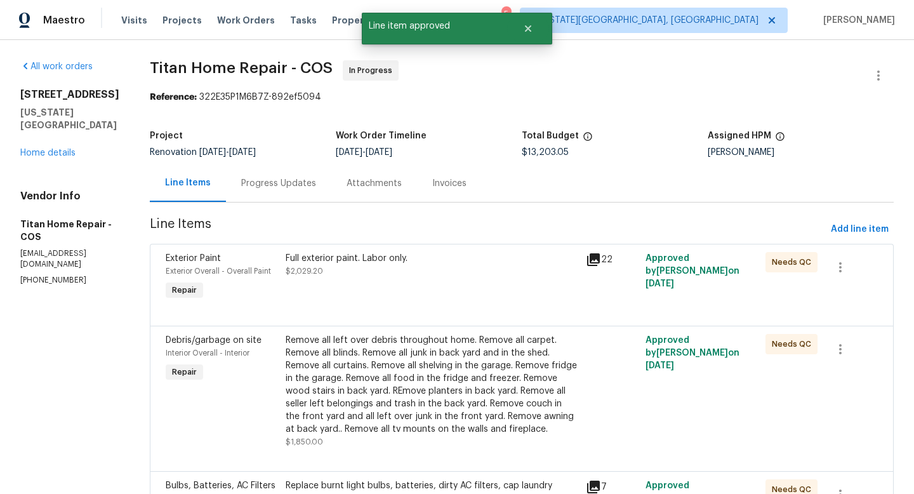
click at [407, 267] on div "Full exterior paint. Labor only. $2,029.20" at bounding box center [432, 264] width 293 height 25
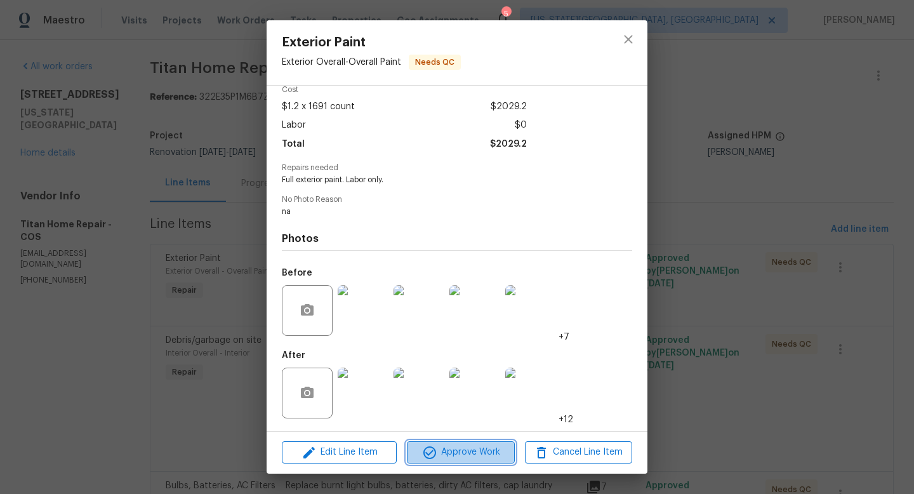
click at [467, 461] on button "Approve Work" at bounding box center [460, 452] width 107 height 22
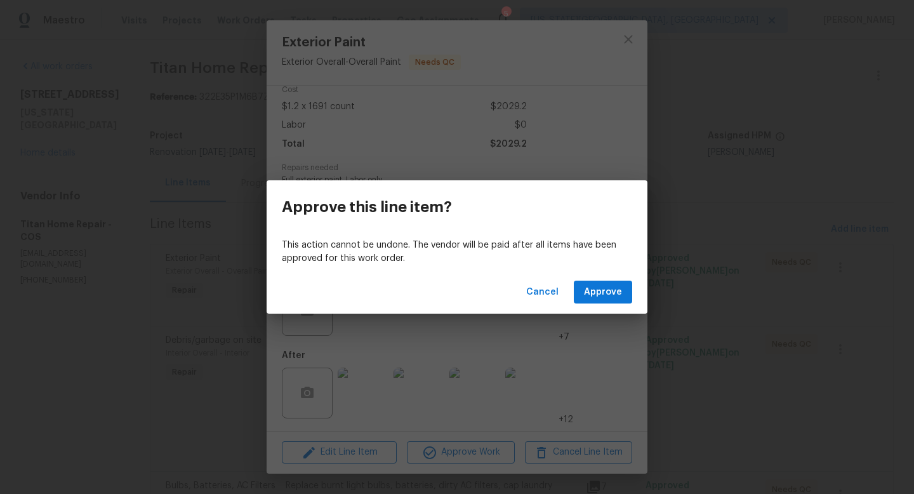
click at [600, 279] on div "Cancel Approve" at bounding box center [457, 292] width 381 height 44
click at [597, 294] on span "Approve" at bounding box center [603, 292] width 38 height 16
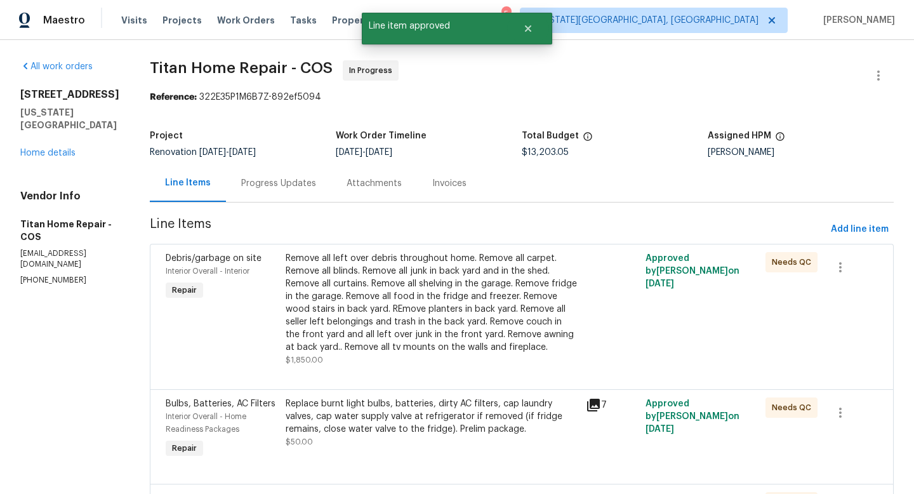
click at [430, 299] on div "Remove all left over debris throughout home. Remove all carpet. Remove all blin…" at bounding box center [432, 303] width 293 height 102
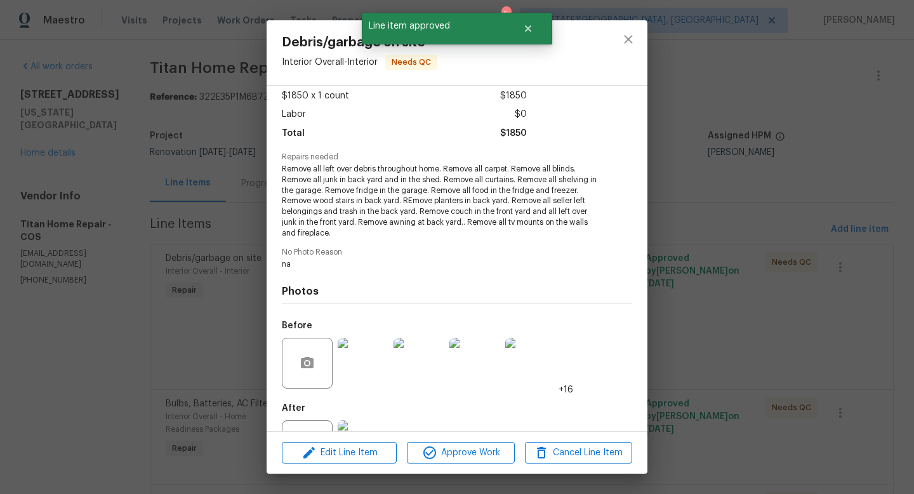
scroll to position [123, 0]
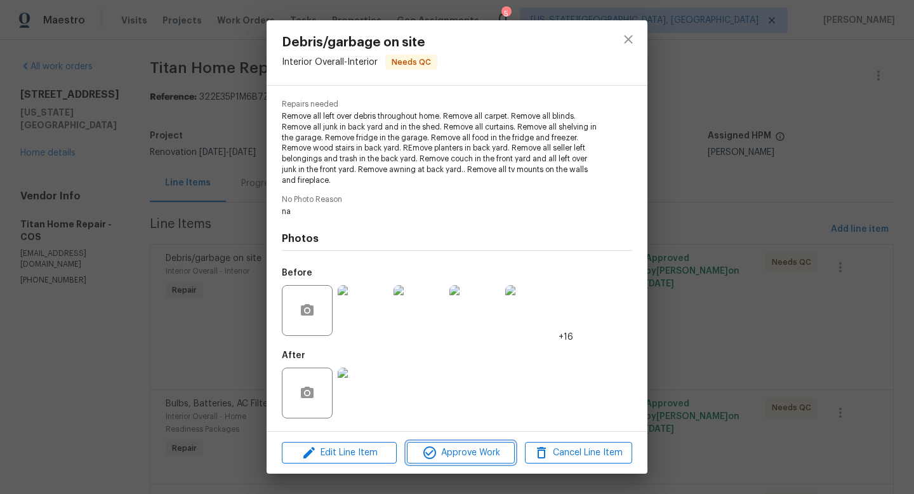
click at [460, 456] on span "Approve Work" at bounding box center [461, 453] width 100 height 16
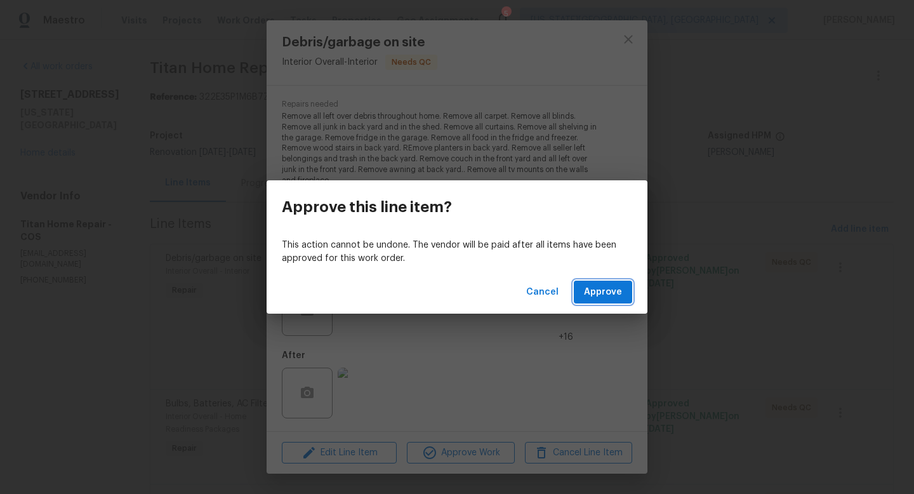
click at [597, 289] on span "Approve" at bounding box center [603, 292] width 38 height 16
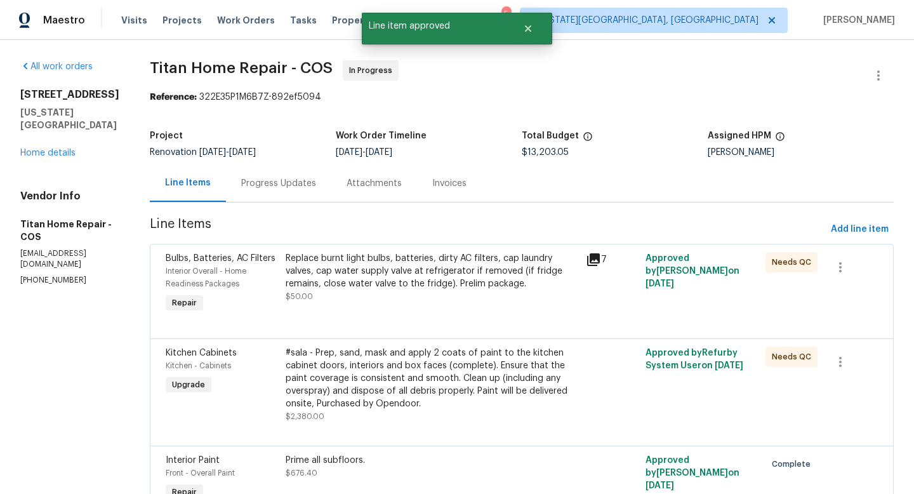
click at [411, 272] on div "Replace burnt light bulbs, batteries, dirty AC filters, cap laundry valves, cap…" at bounding box center [432, 271] width 293 height 38
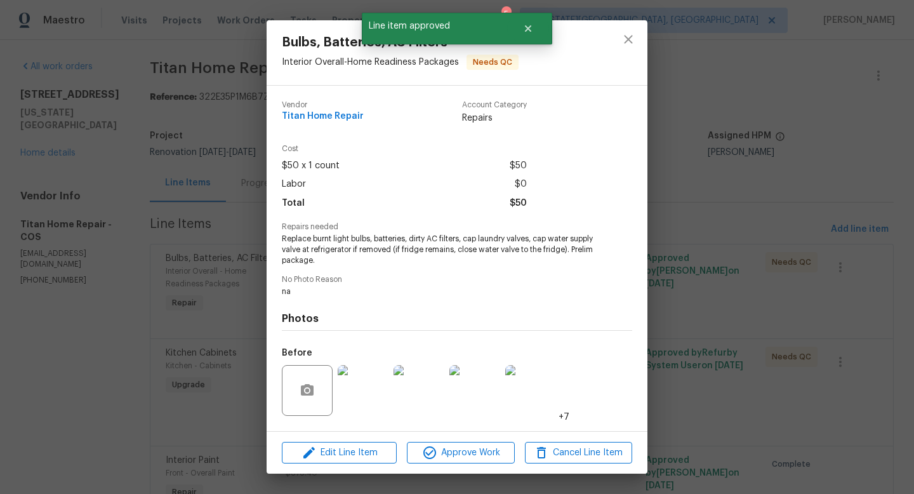
scroll to position [80, 0]
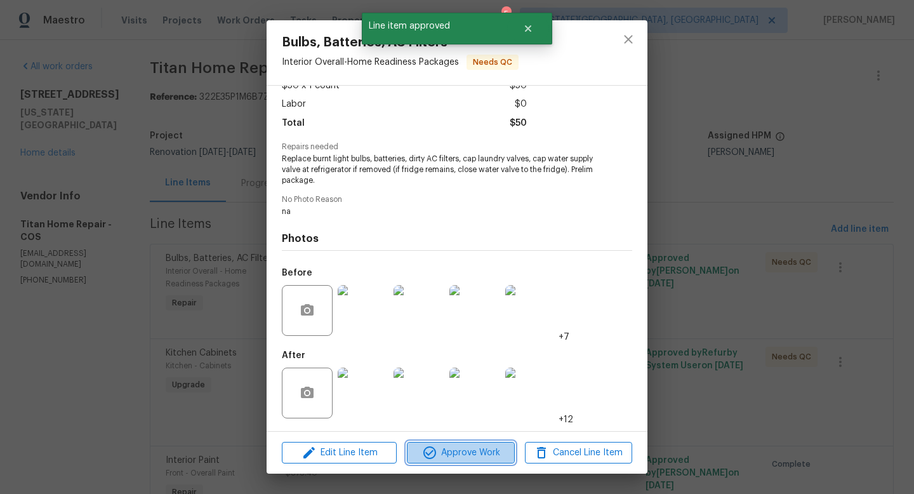
click at [448, 448] on span "Approve Work" at bounding box center [461, 453] width 100 height 16
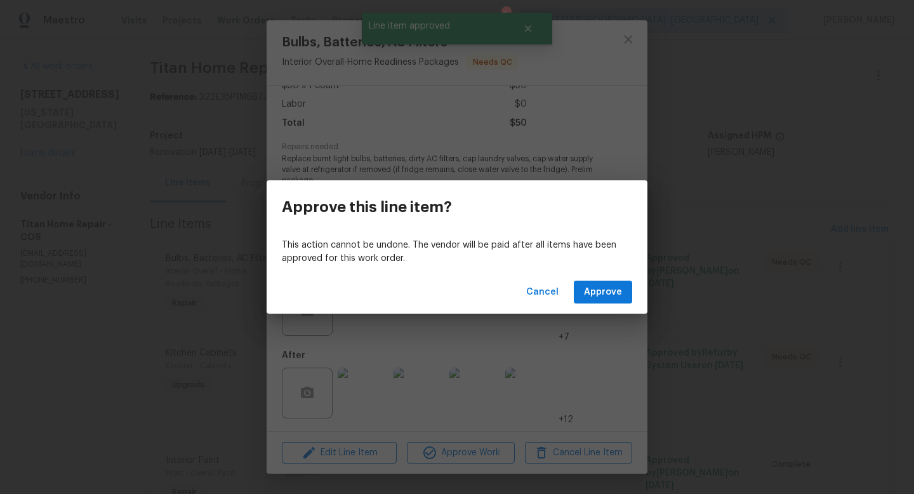
click at [616, 274] on div "Cancel Approve" at bounding box center [457, 292] width 381 height 44
click at [604, 295] on span "Approve" at bounding box center [603, 292] width 38 height 16
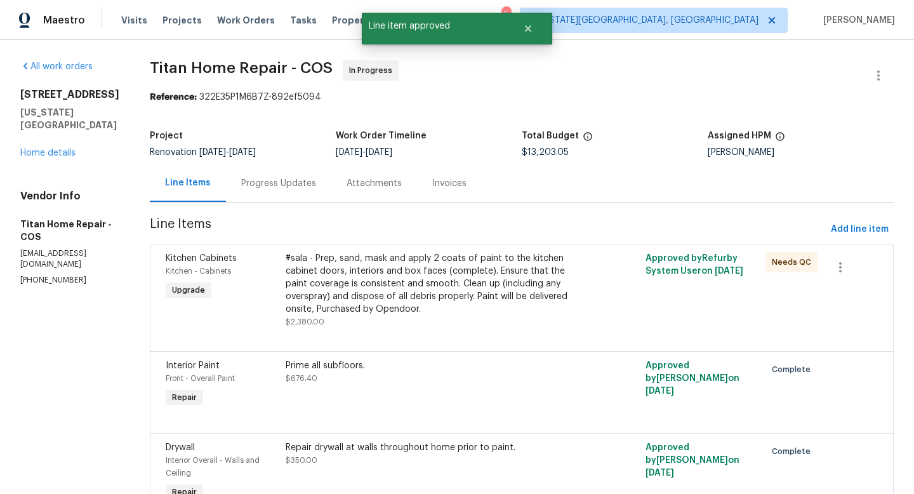
click at [391, 262] on div "#sala - Prep, sand, mask and apply 2 coats of paint to the kitchen cabinet door…" at bounding box center [432, 283] width 293 height 63
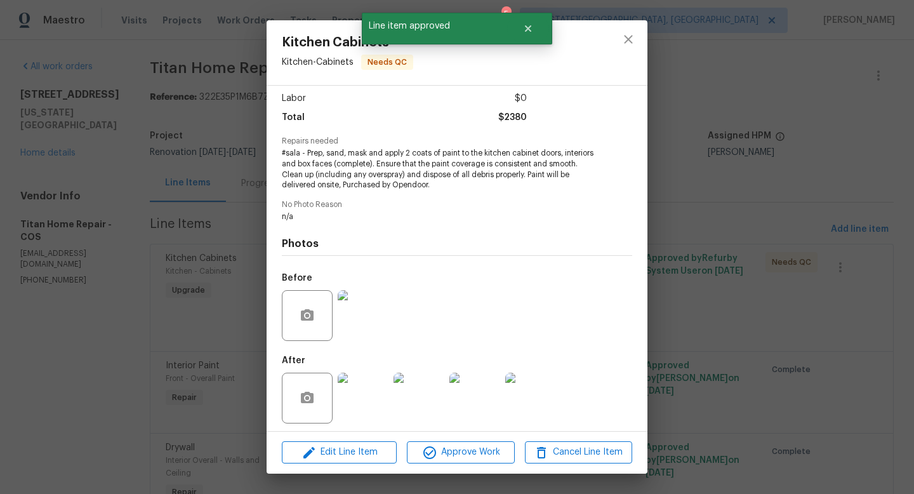
scroll to position [91, 0]
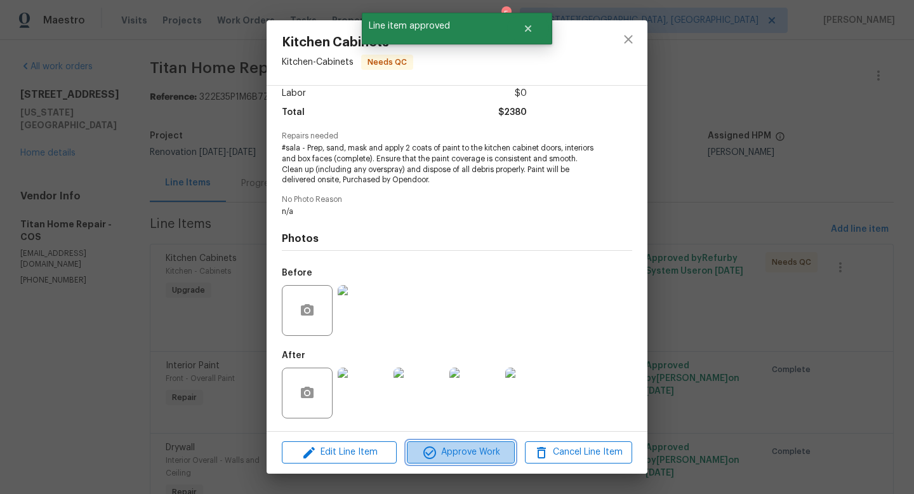
click at [446, 449] on span "Approve Work" at bounding box center [461, 452] width 100 height 16
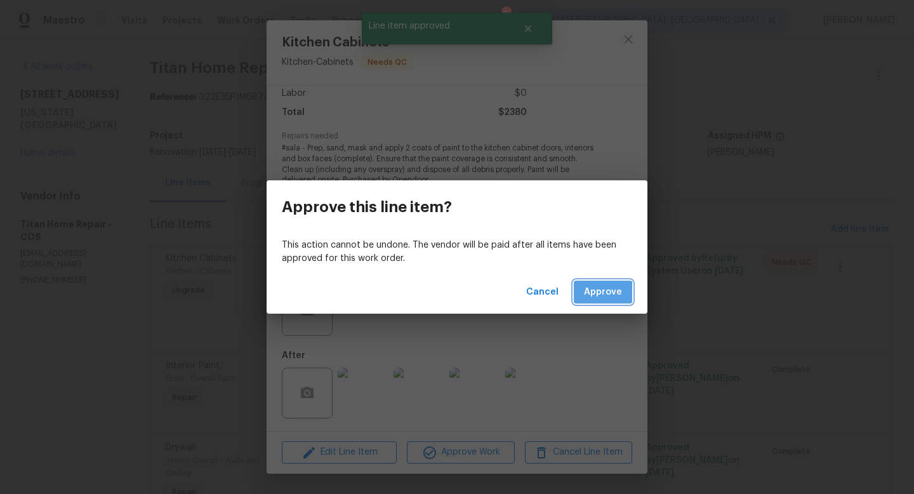
click at [597, 295] on span "Approve" at bounding box center [603, 292] width 38 height 16
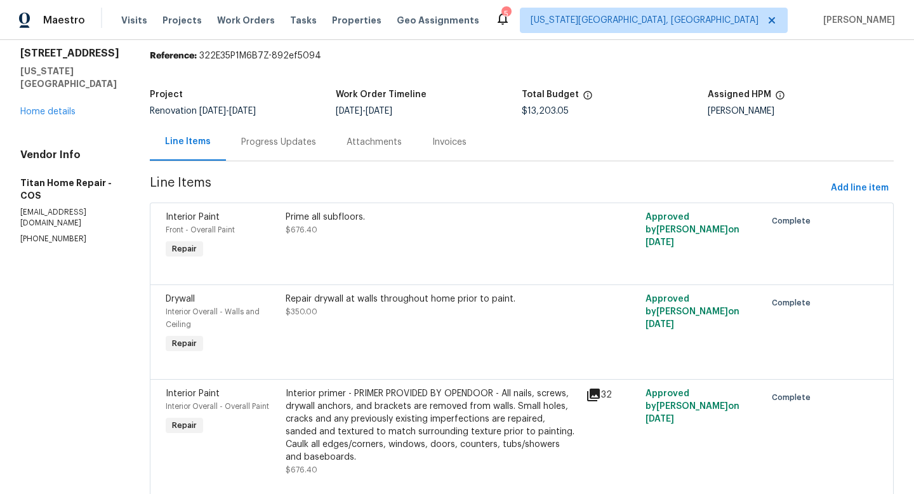
scroll to position [0, 0]
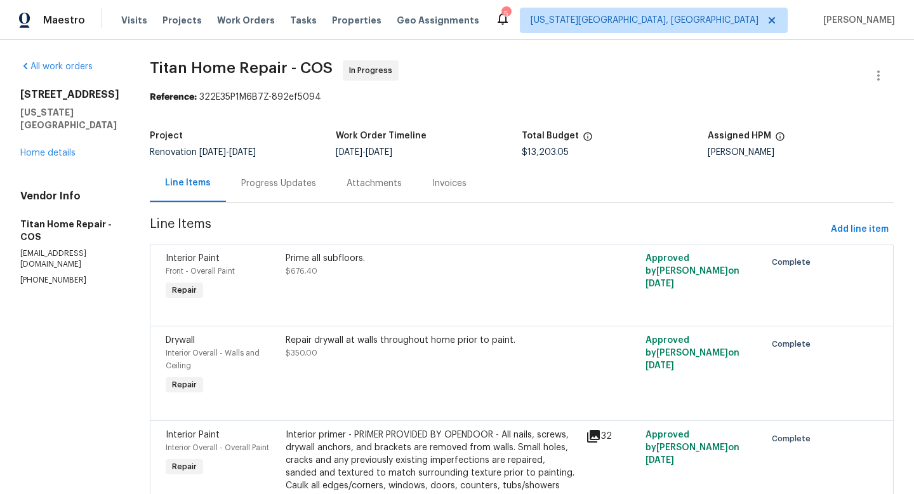
click at [63, 154] on div "6815 Woodgate Ct Colorado Springs, CO 80918 Home details" at bounding box center [69, 123] width 99 height 71
click at [62, 157] on link "Home details" at bounding box center [47, 153] width 55 height 9
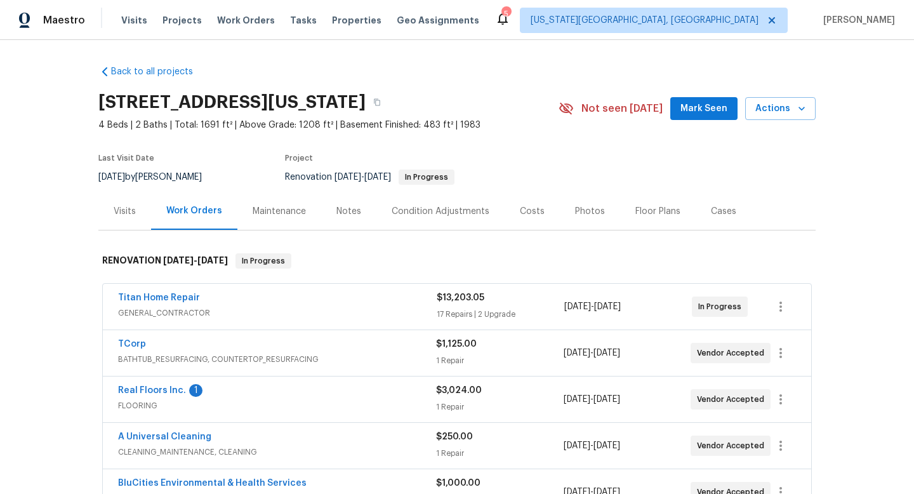
click at [724, 102] on span "Mark Seen" at bounding box center [704, 109] width 47 height 16
click at [176, 16] on span "Projects" at bounding box center [182, 20] width 39 height 13
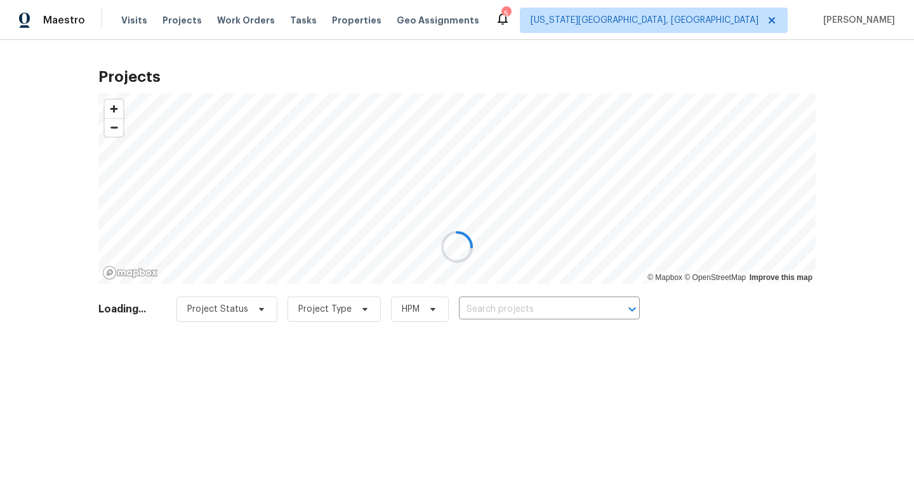
click at [339, 17] on div at bounding box center [457, 247] width 914 height 494
click at [342, 20] on div at bounding box center [457, 247] width 914 height 494
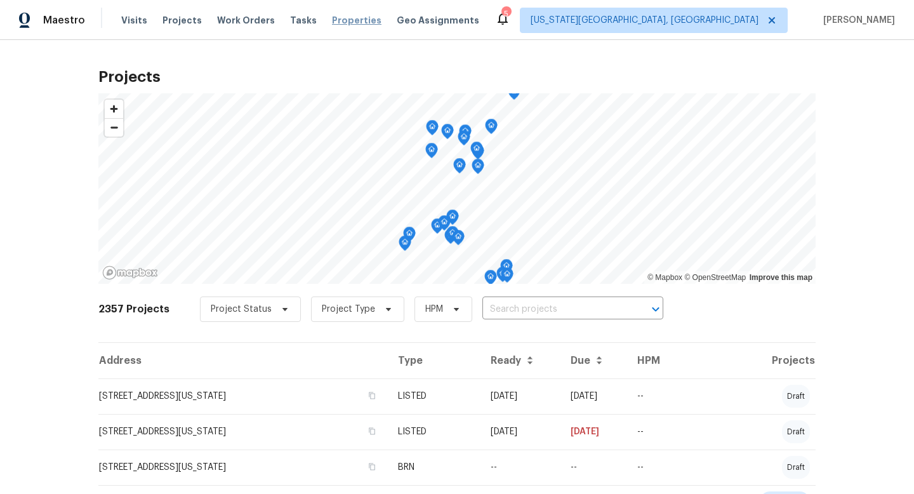
click at [332, 25] on span "Properties" at bounding box center [357, 20] width 50 height 13
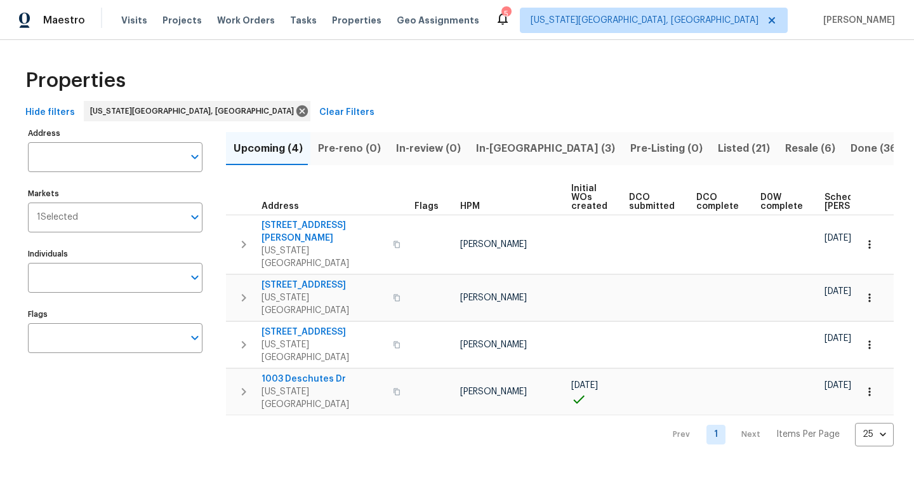
click at [507, 142] on span "In-reno (3)" at bounding box center [545, 149] width 139 height 18
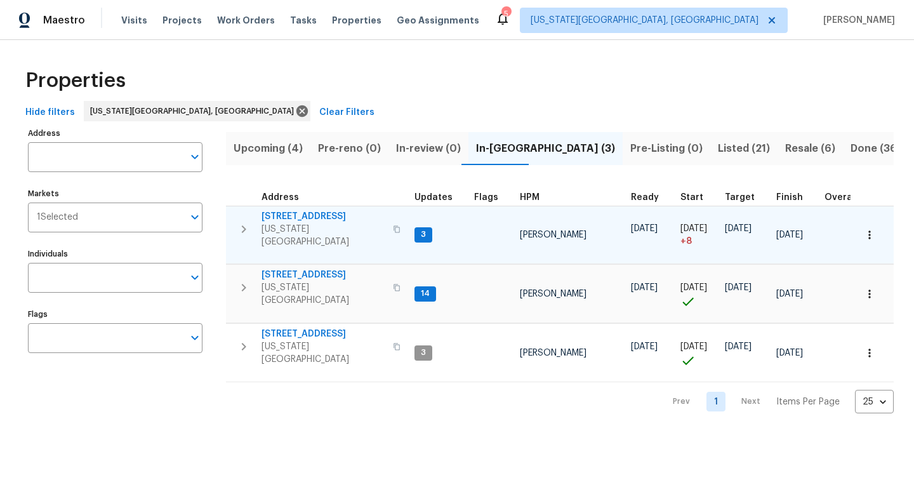
click at [287, 215] on span "[STREET_ADDRESS]" at bounding box center [324, 216] width 124 height 13
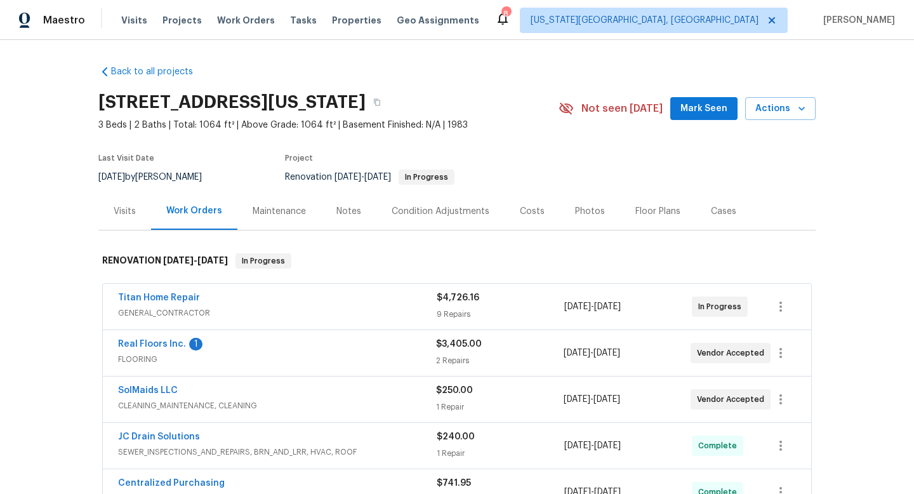
click at [347, 206] on div "Notes" at bounding box center [348, 211] width 25 height 13
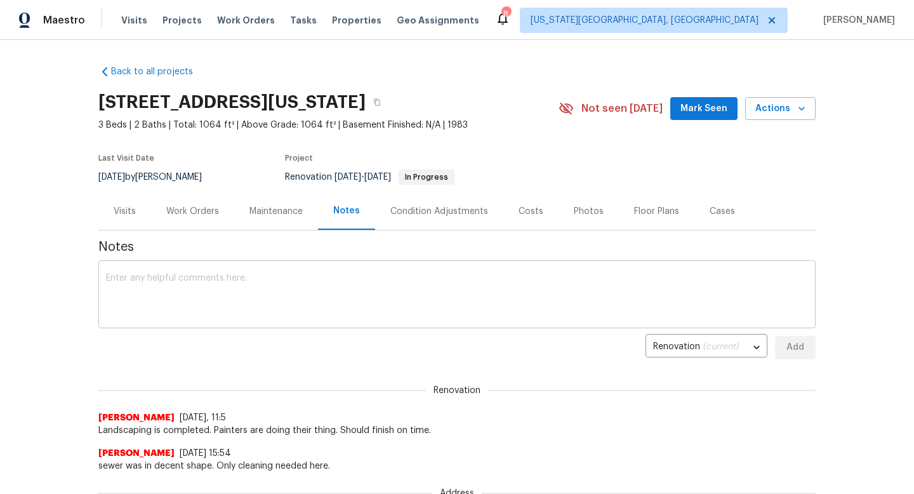
click at [294, 283] on textarea at bounding box center [457, 296] width 702 height 44
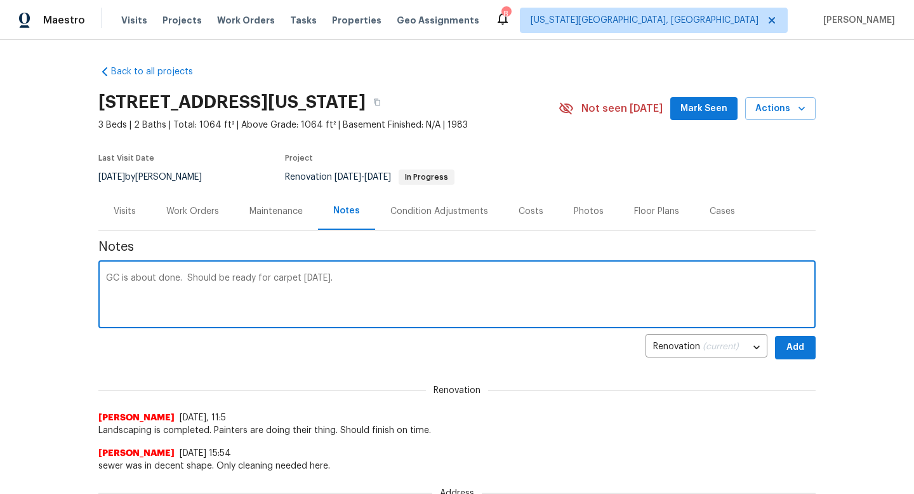
type textarea "GC is about done. Should be ready for carpet [DATE]."
click at [693, 109] on span "Mark Seen" at bounding box center [704, 109] width 47 height 16
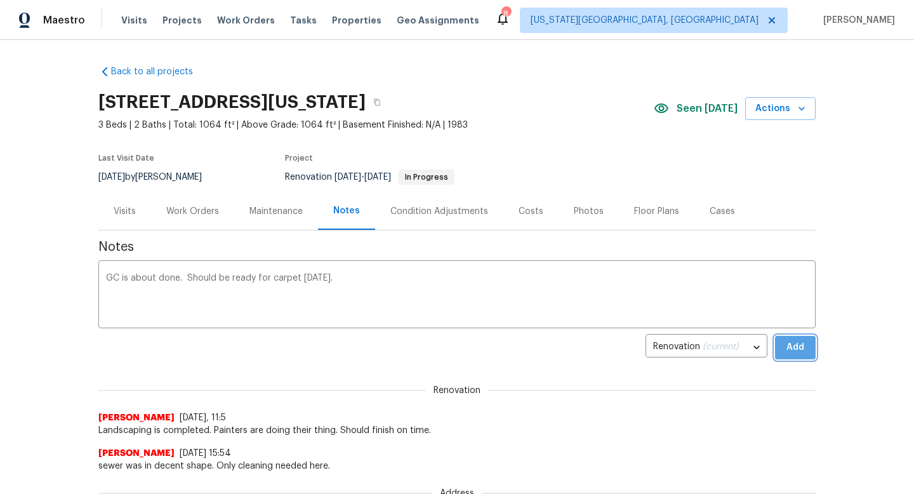
click at [792, 348] on span "Add" at bounding box center [795, 348] width 20 height 16
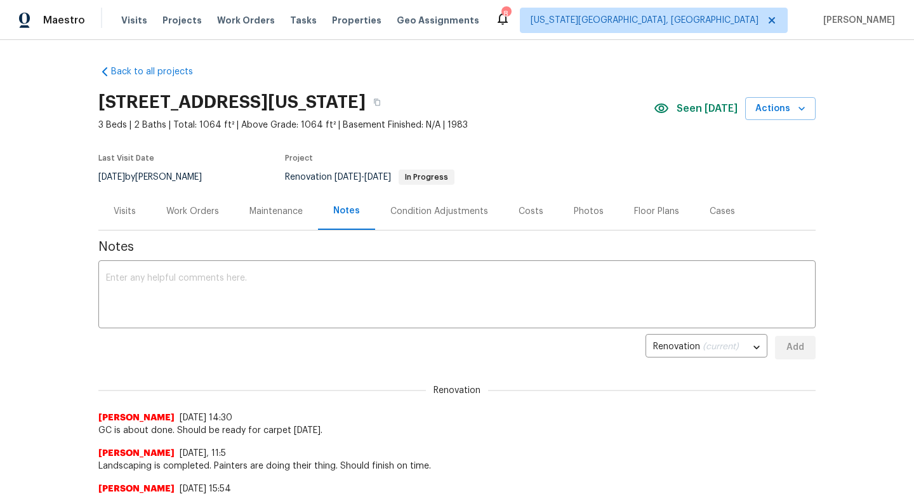
click at [187, 212] on div "Work Orders" at bounding box center [192, 211] width 53 height 13
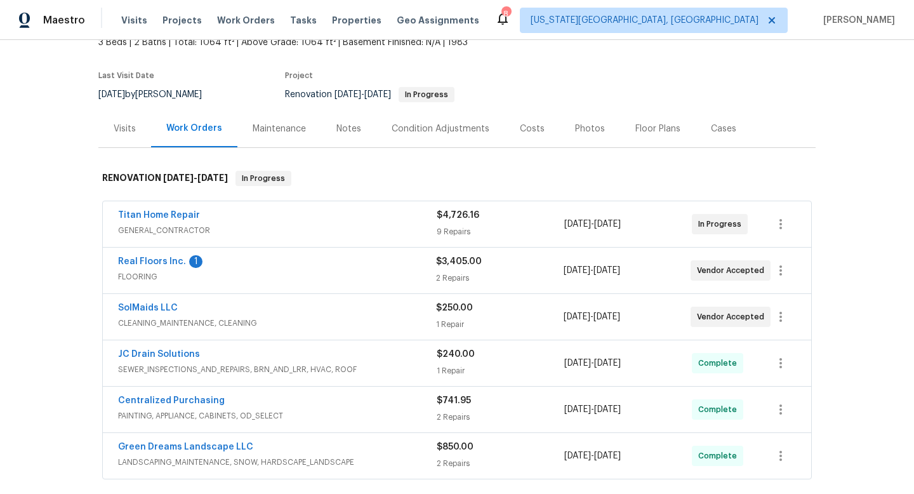
scroll to position [82, 0]
click at [145, 211] on link "Titan Home Repair" at bounding box center [159, 215] width 82 height 9
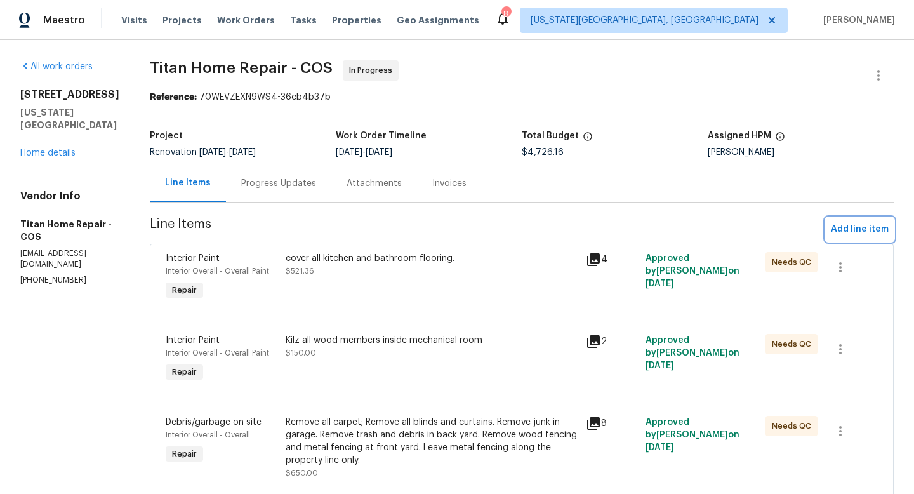
click at [840, 229] on span "Add line item" at bounding box center [860, 230] width 58 height 16
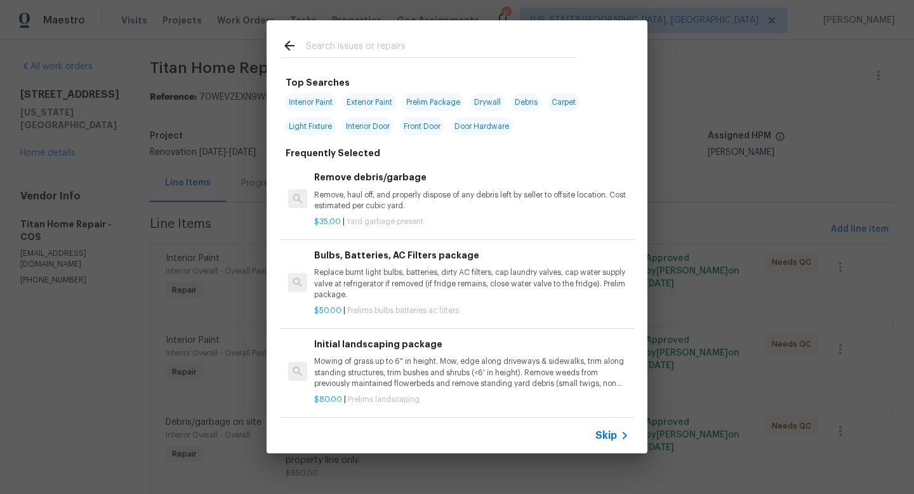
click at [364, 49] on input "text" at bounding box center [440, 47] width 269 height 19
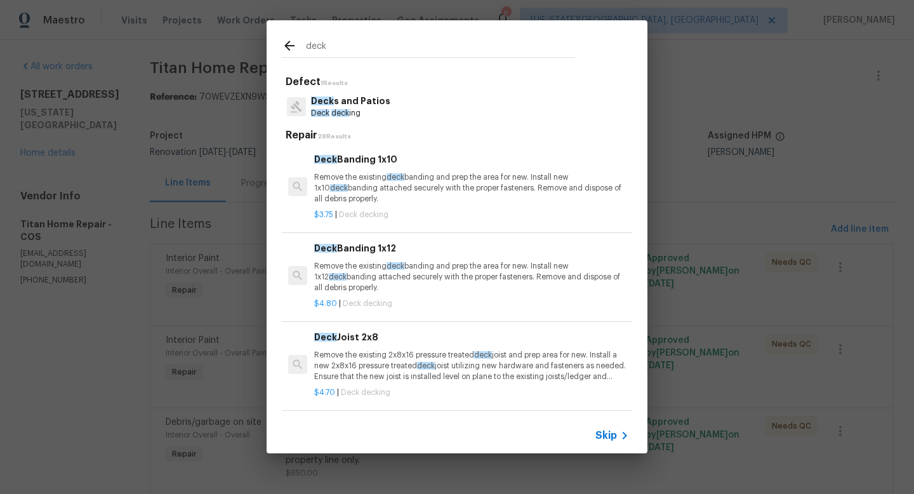
type input "deck"
click at [349, 108] on p "Deck deck ing" at bounding box center [350, 113] width 79 height 11
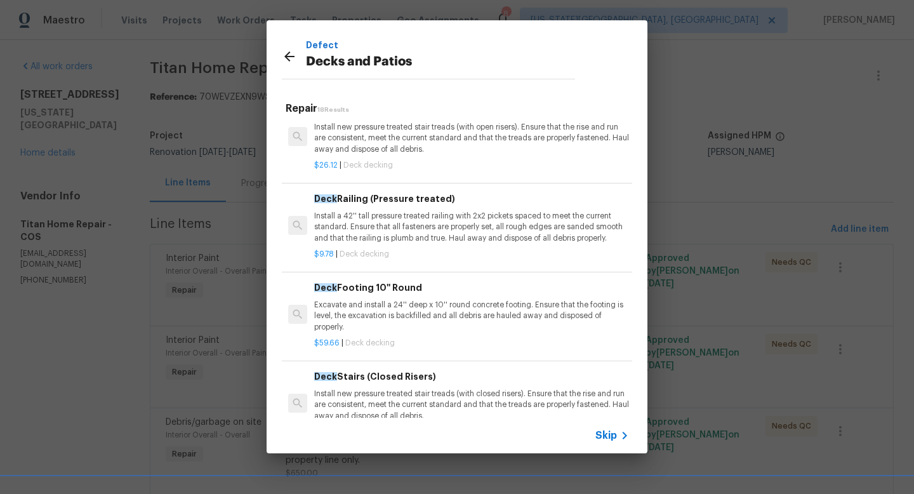
scroll to position [1215, 0]
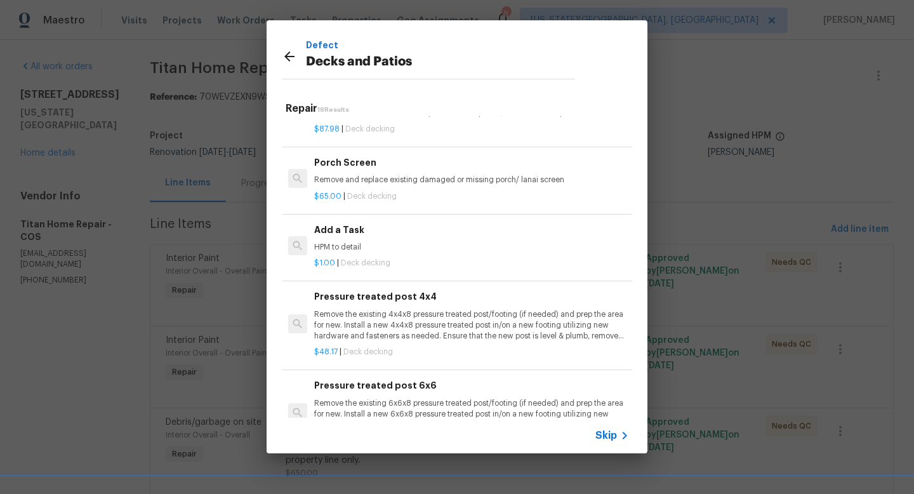
click at [384, 243] on p "HPM to detail" at bounding box center [471, 247] width 315 height 11
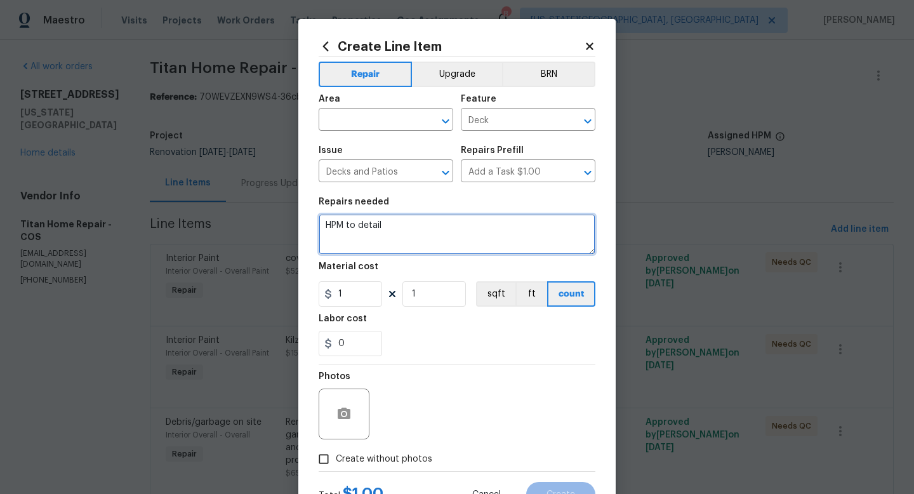
drag, startPoint x: 396, startPoint y: 218, endPoint x: 288, endPoint y: 218, distance: 107.9
click at [288, 218] on div "Create Line Item Repair Upgrade BRN Area ​ Feature Deck ​ Issue Decks and Patio…" at bounding box center [457, 247] width 914 height 494
drag, startPoint x: 404, startPoint y: 227, endPoint x: 284, endPoint y: 227, distance: 119.4
click at [284, 227] on div "Create Line Item Repair Upgrade BRN Area ​ Feature Deck ​ Issue Decks and Patio…" at bounding box center [457, 247] width 914 height 494
type textarea "Add handrail to steps to front porch."
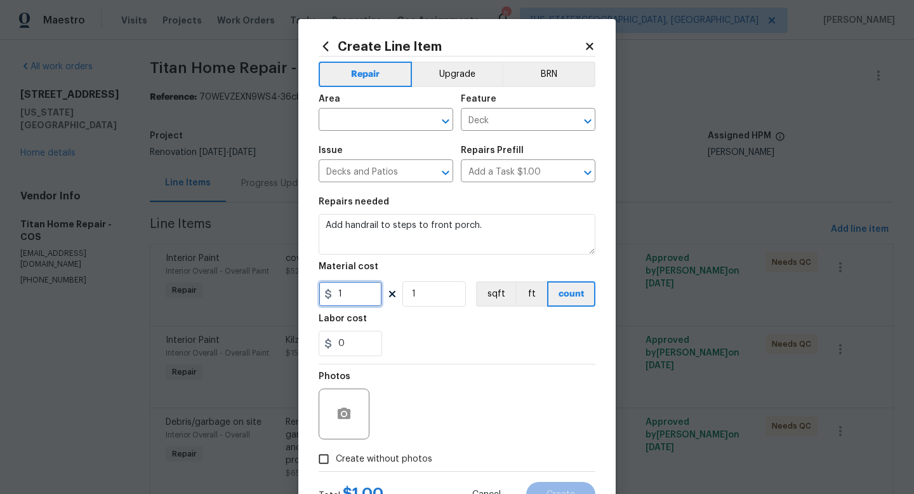
click at [352, 289] on input "1" at bounding box center [350, 293] width 63 height 25
type input "175"
click at [394, 462] on span "Create without photos" at bounding box center [384, 459] width 96 height 13
click at [336, 462] on input "Create without photos" at bounding box center [324, 459] width 24 height 24
checkbox input "true"
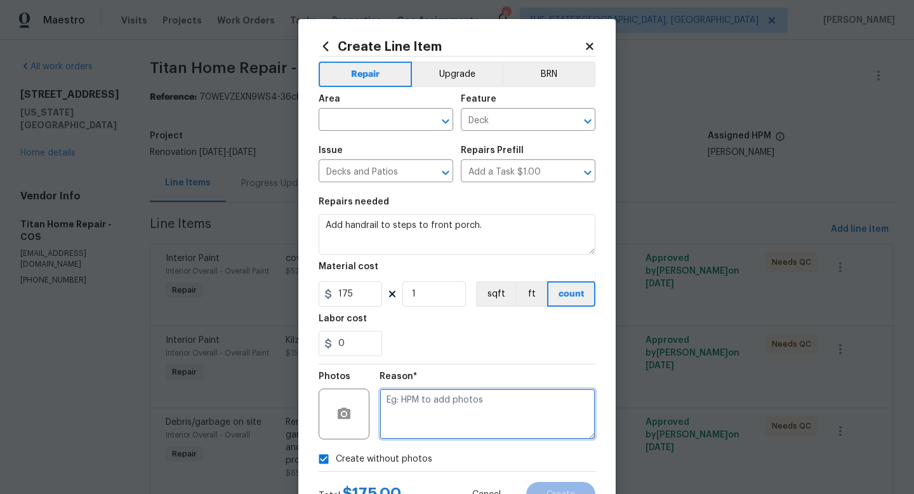
click at [404, 413] on textarea at bounding box center [488, 414] width 216 height 51
type textarea "na"
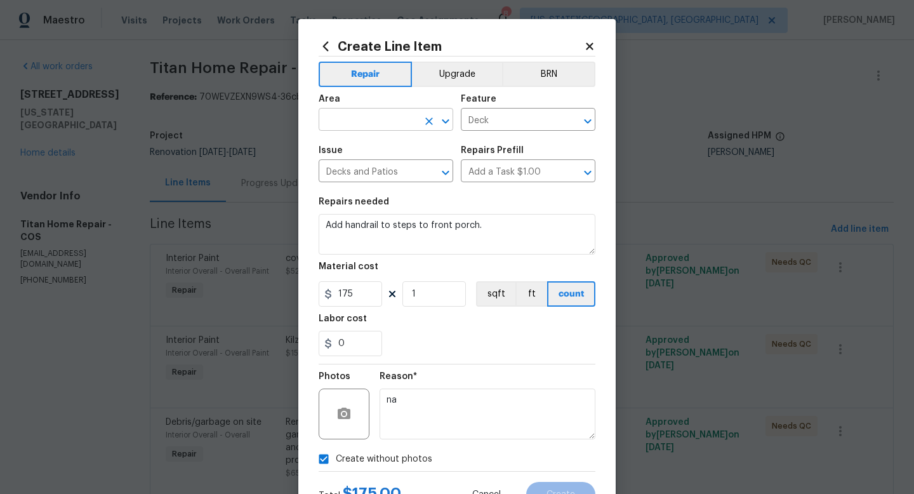
click at [383, 121] on input "text" at bounding box center [368, 121] width 99 height 20
click at [359, 168] on li "Exterior Overall" at bounding box center [386, 170] width 135 height 21
type input "Exterior Overall"
click at [545, 488] on button "Create" at bounding box center [560, 494] width 69 height 25
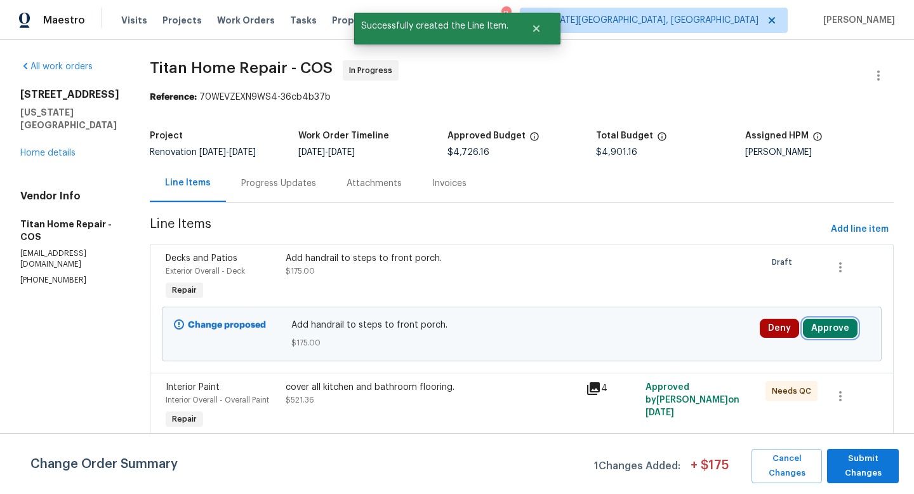
click at [838, 324] on button "Approve" at bounding box center [830, 328] width 55 height 19
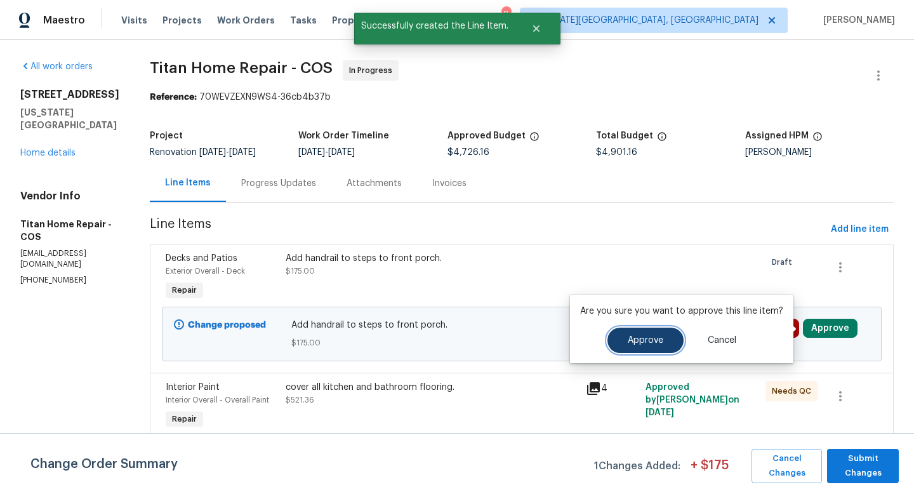
click at [634, 345] on button "Approve" at bounding box center [646, 340] width 76 height 25
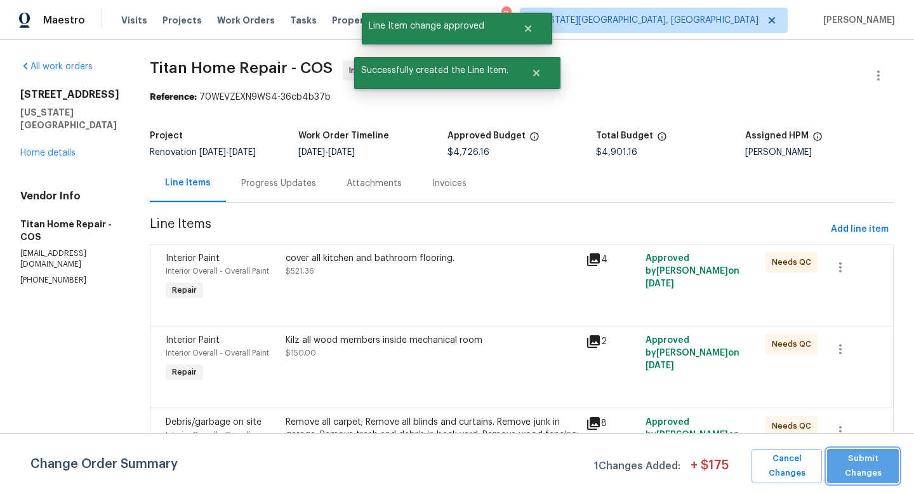
click at [848, 474] on span "Submit Changes" at bounding box center [863, 465] width 59 height 29
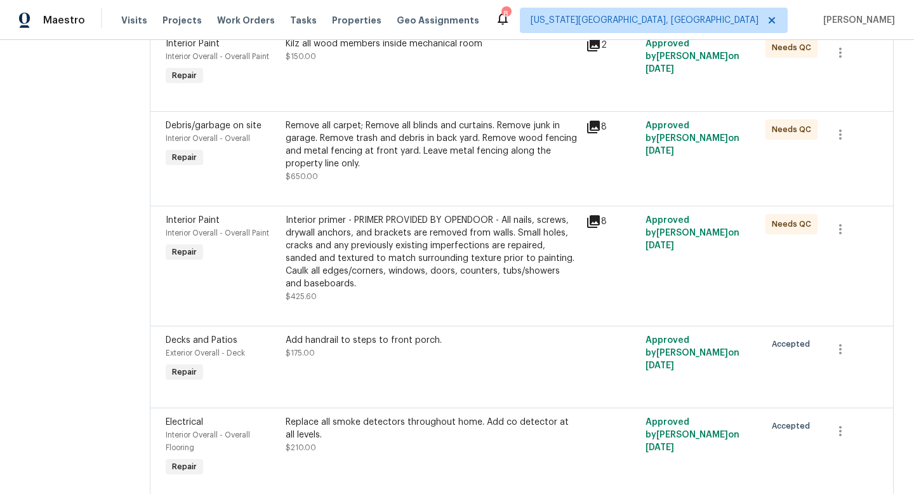
scroll to position [0, 0]
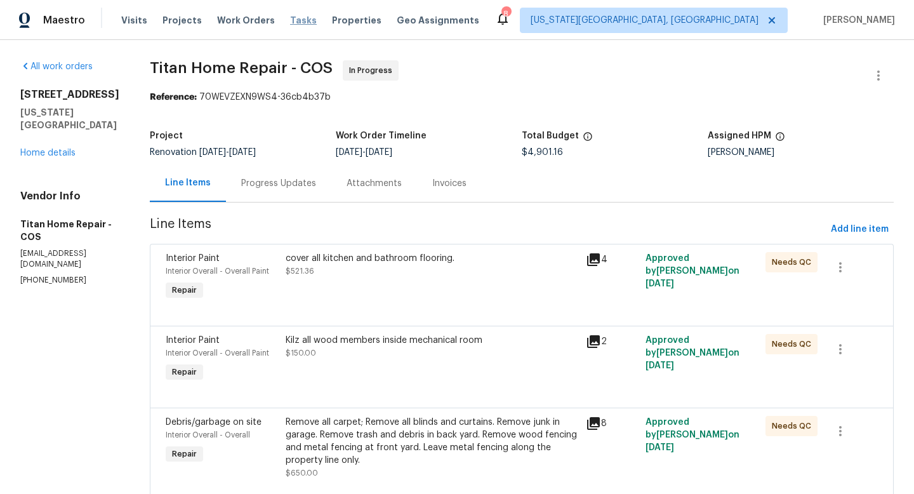
click at [290, 22] on span "Tasks" at bounding box center [303, 20] width 27 height 9
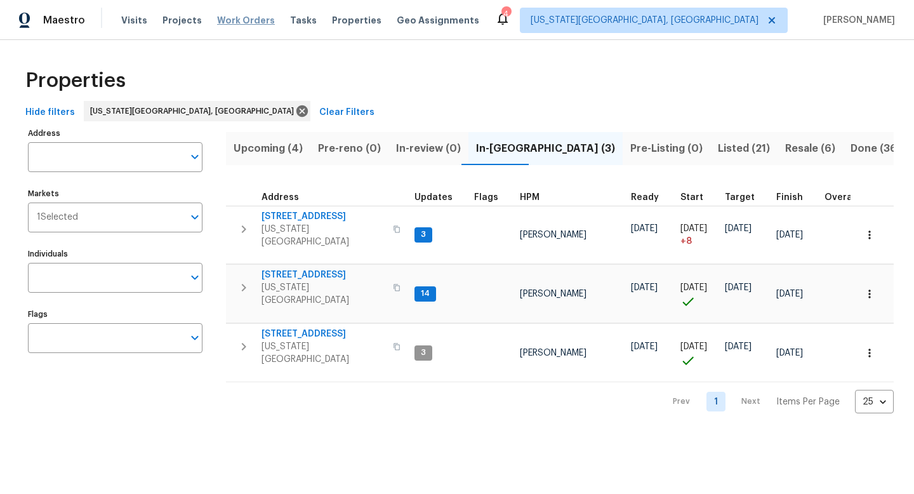
click at [246, 17] on span "Work Orders" at bounding box center [246, 20] width 58 height 13
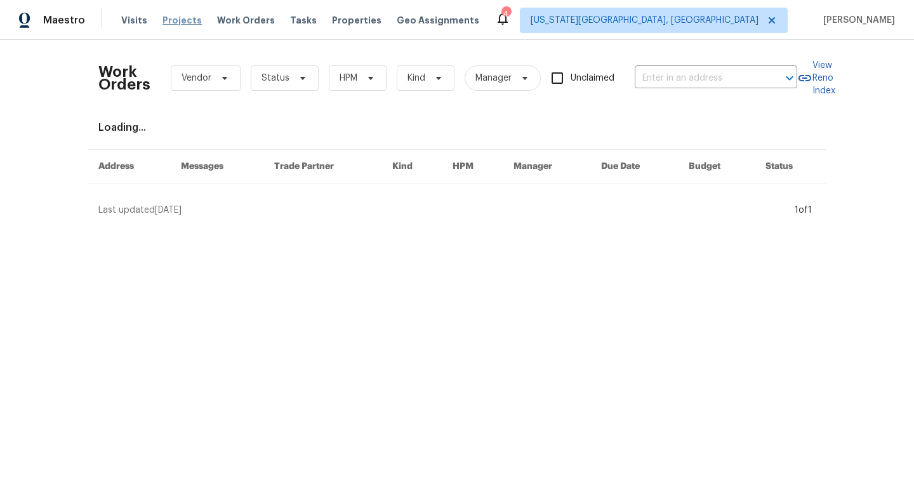
click at [181, 21] on span "Projects" at bounding box center [182, 20] width 39 height 13
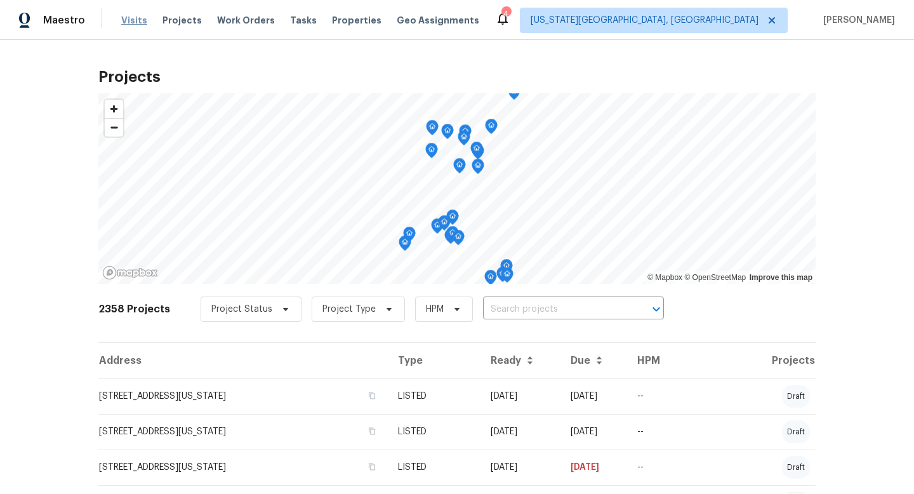
click at [135, 20] on span "Visits" at bounding box center [134, 20] width 26 height 13
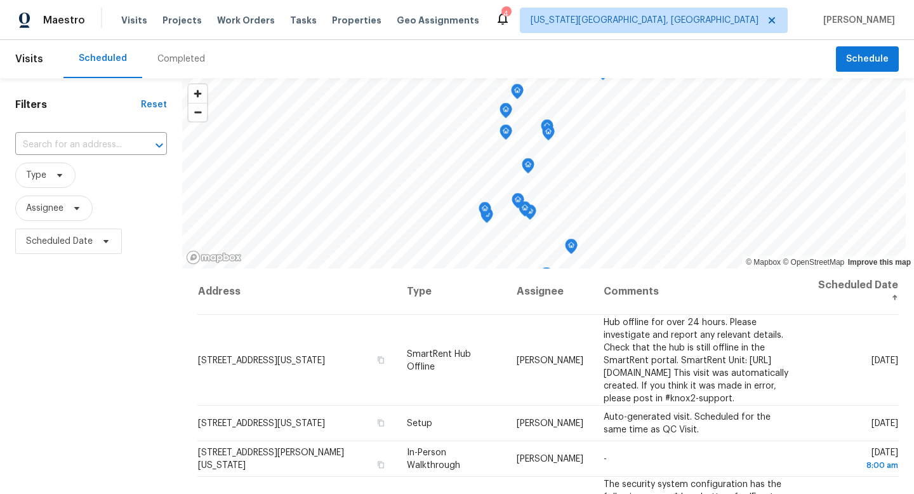
click at [182, 57] on div "Completed" at bounding box center [181, 59] width 48 height 13
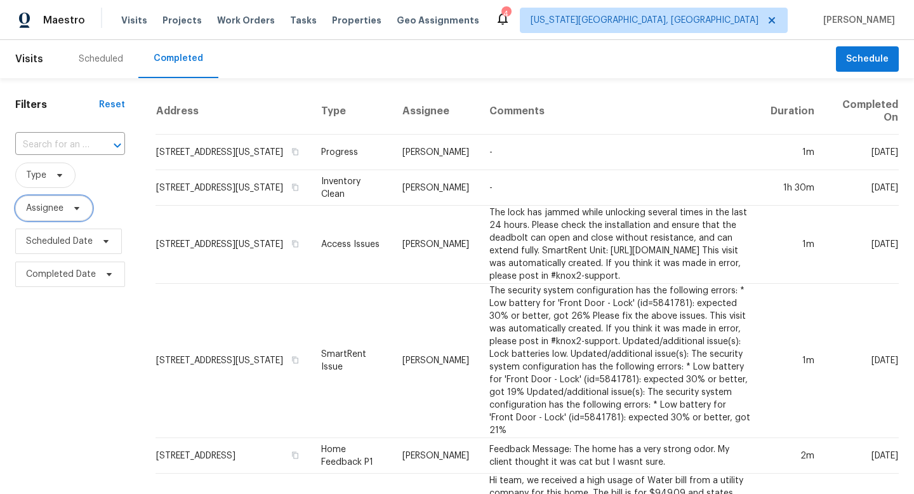
click at [69, 211] on span at bounding box center [75, 208] width 14 height 10
click at [96, 194] on span "Assignee" at bounding box center [70, 208] width 110 height 33
click at [63, 181] on span "Type" at bounding box center [45, 175] width 60 height 25
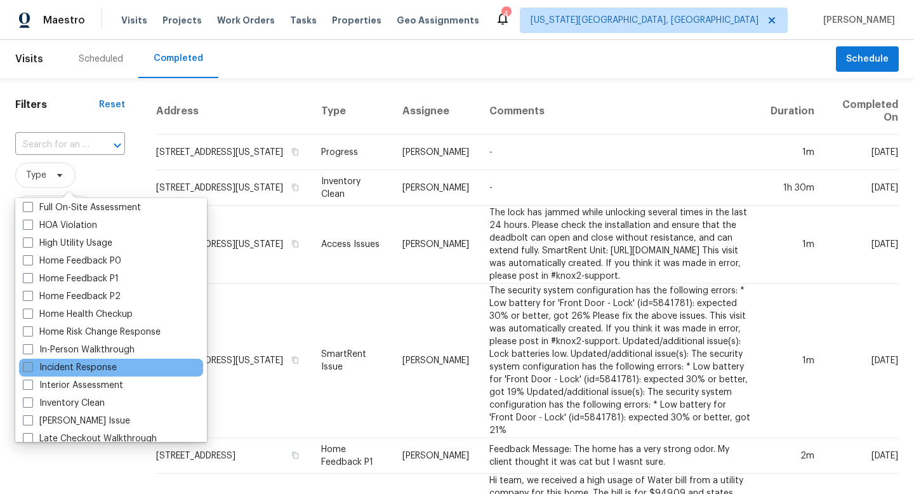
scroll to position [358, 0]
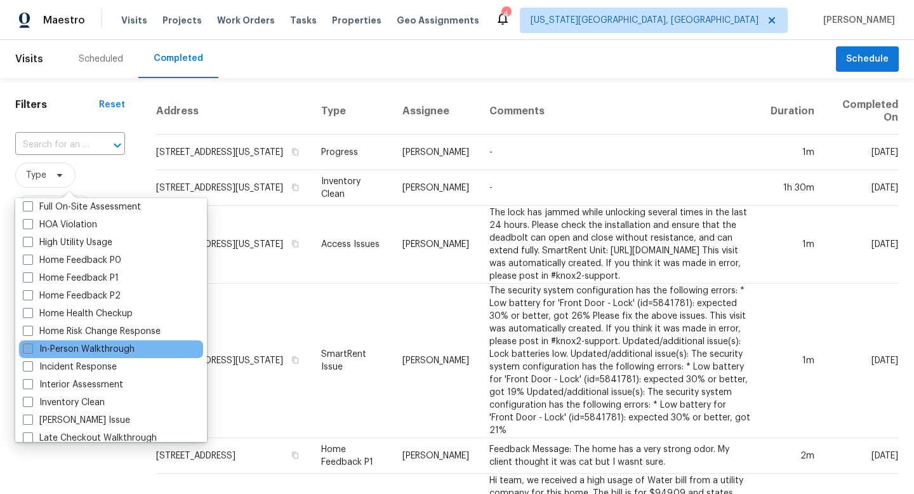
click at [31, 346] on span at bounding box center [28, 348] width 10 height 10
click at [31, 346] on input "In-Person Walkthrough" at bounding box center [27, 347] width 8 height 8
checkbox input "true"
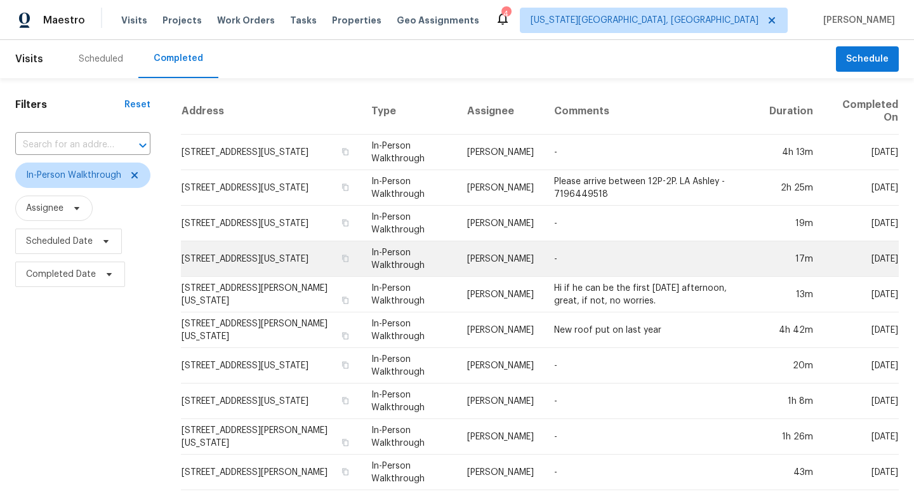
click at [298, 260] on td "8407 Caddis Ct, Colorado Springs, CO 80924" at bounding box center [271, 259] width 180 height 36
